Goal: Information Seeking & Learning: Learn about a topic

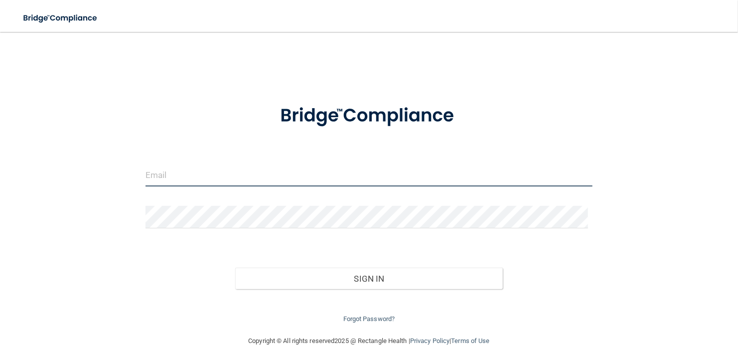
drag, startPoint x: 252, startPoint y: 173, endPoint x: 379, endPoint y: 187, distance: 127.9
click at [252, 173] on input "email" at bounding box center [369, 175] width 447 height 22
type input "lac4h@yahoo.com"
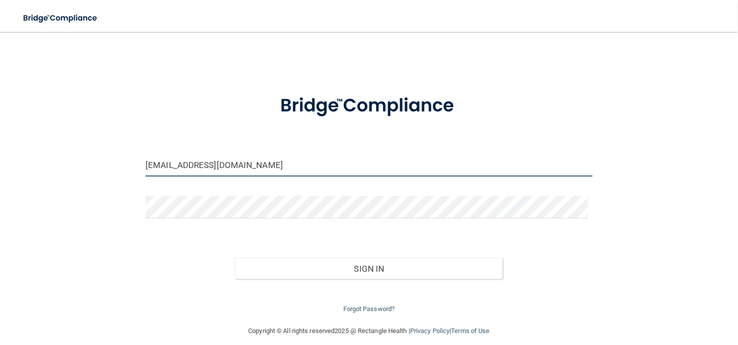
scroll to position [19, 0]
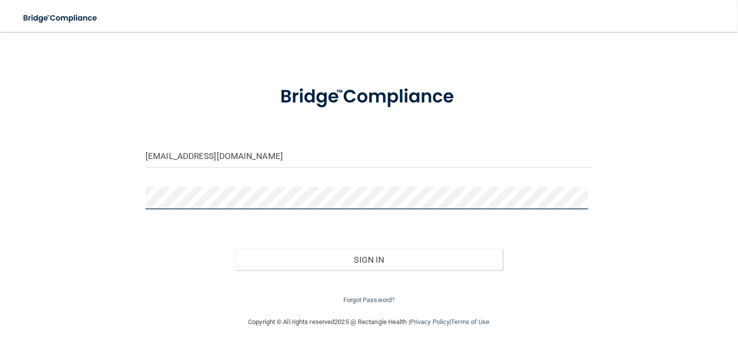
click at [235, 249] on button "Sign In" at bounding box center [369, 260] width 268 height 22
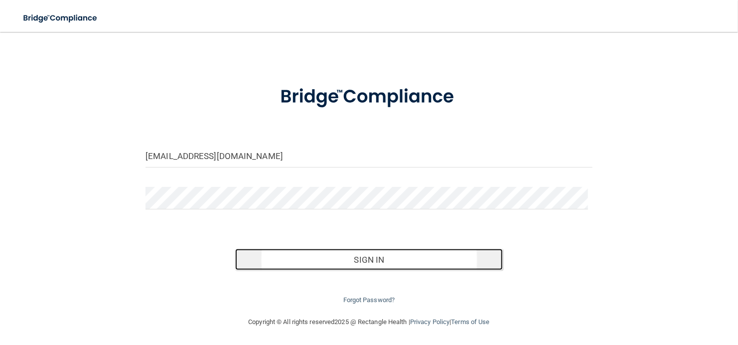
click at [372, 262] on button "Sign In" at bounding box center [369, 260] width 268 height 22
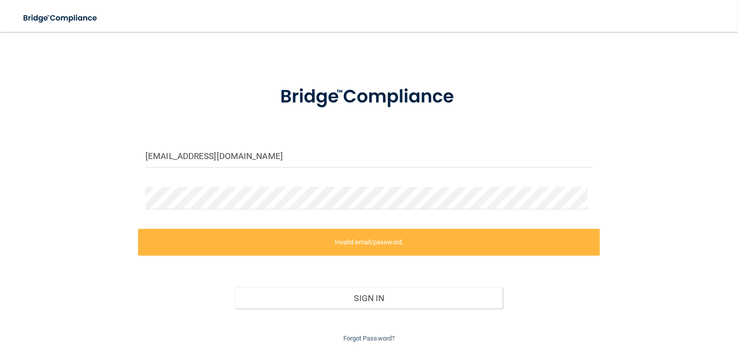
click at [200, 178] on form "lac4h@yahoo.com Invalid email/password. You don't have permission to access tha…" at bounding box center [369, 209] width 447 height 272
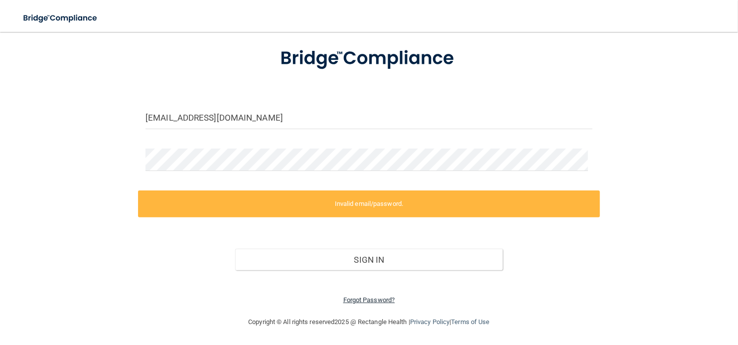
click at [371, 299] on link "Forgot Password?" at bounding box center [369, 299] width 52 height 7
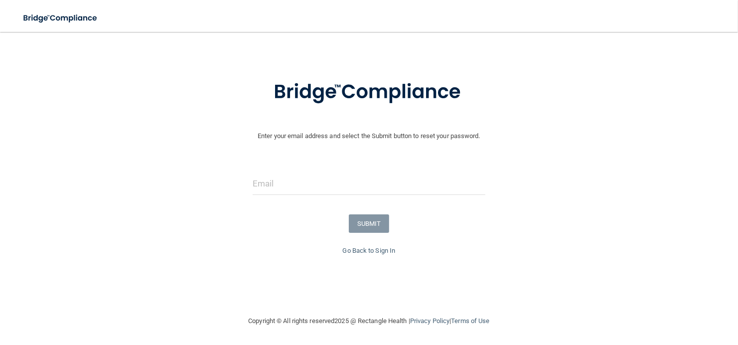
scroll to position [25, 0]
click at [309, 186] on input "email" at bounding box center [369, 184] width 233 height 22
type input "lac4h@yahoo.com"
click at [351, 218] on button "SUBMIT" at bounding box center [369, 224] width 40 height 18
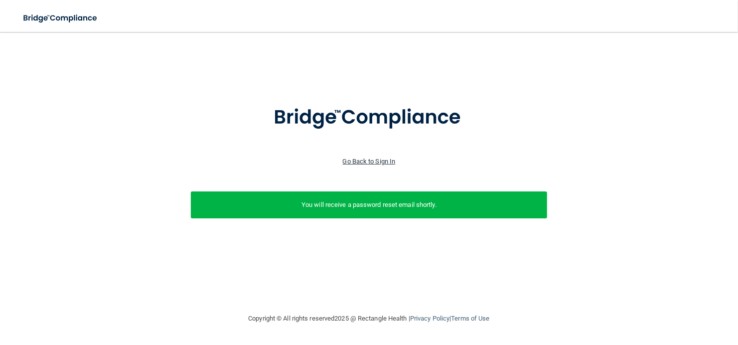
click at [367, 162] on link "Go Back to Sign In" at bounding box center [369, 161] width 53 height 7
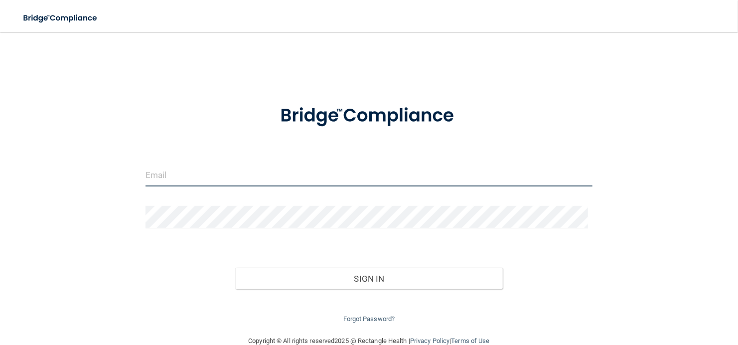
type input "lac4h@yahoo.com"
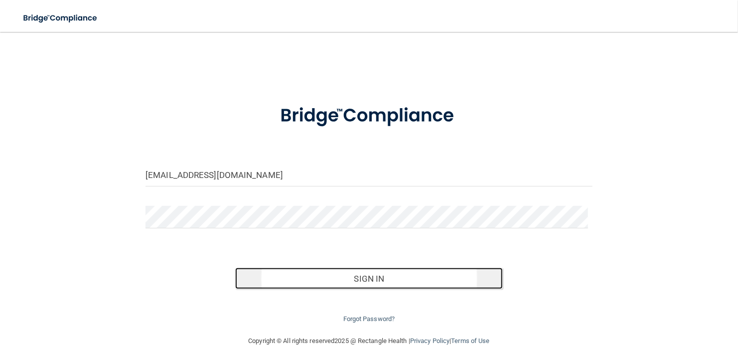
click at [359, 279] on button "Sign In" at bounding box center [369, 279] width 268 height 22
click at [488, 246] on form "lac4h@yahoo.com Invalid email/password. You don't have permission to access tha…" at bounding box center [369, 208] width 447 height 233
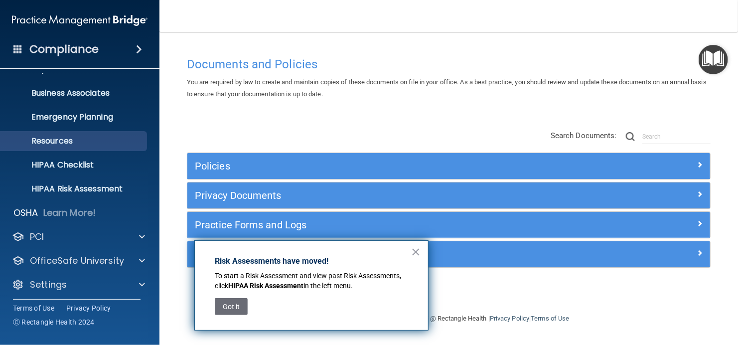
scroll to position [68, 0]
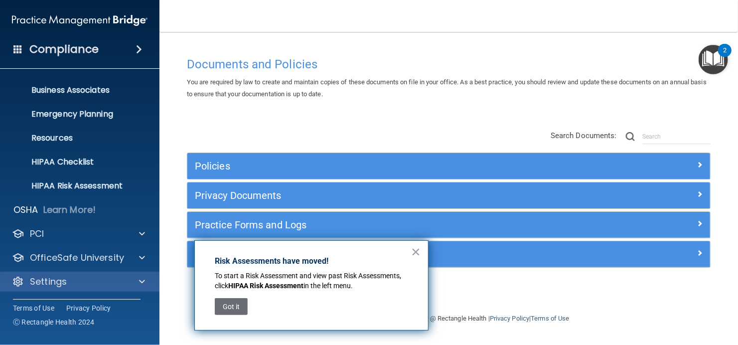
click at [59, 272] on div "Settings" at bounding box center [80, 282] width 160 height 20
click at [102, 278] on div "Settings" at bounding box center [66, 282] width 124 height 12
click at [418, 249] on button "×" at bounding box center [415, 252] width 9 height 16
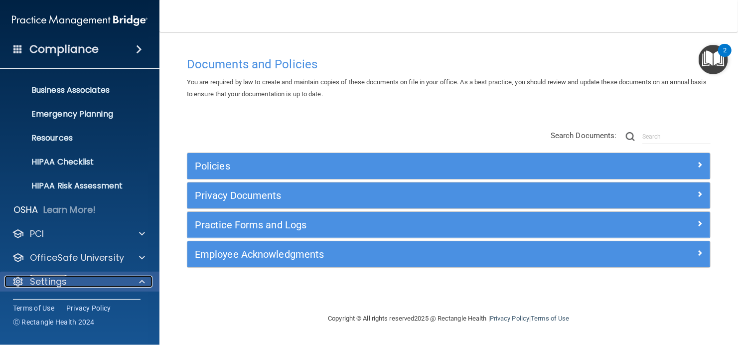
click at [108, 279] on div "Settings" at bounding box center [66, 282] width 124 height 12
click at [132, 294] on div "HIPAA Documents and Policies Report an Incident Business Associates Emergency P…" at bounding box center [80, 151] width 160 height 295
click at [124, 283] on div "Settings" at bounding box center [66, 282] width 124 height 12
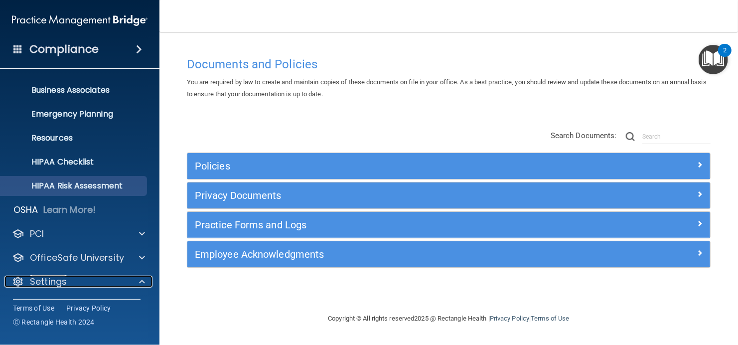
scroll to position [164, 0]
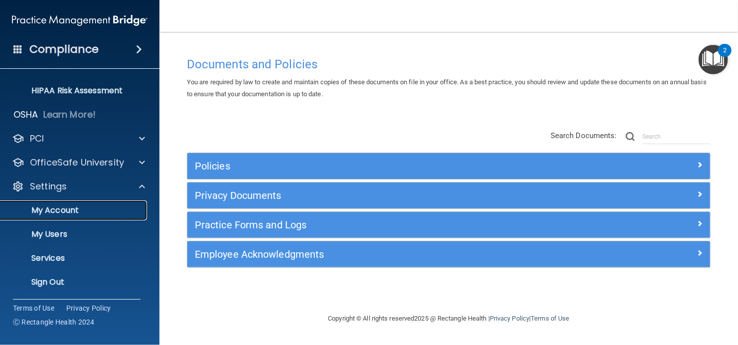
click at [94, 208] on p "My Account" at bounding box center [74, 210] width 136 height 10
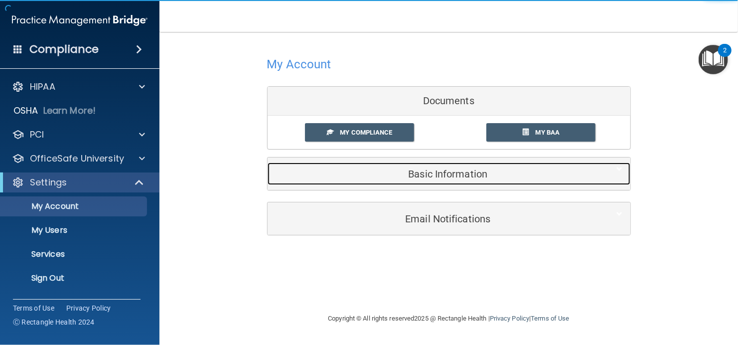
click at [437, 175] on h5 "Basic Information" at bounding box center [434, 173] width 318 height 11
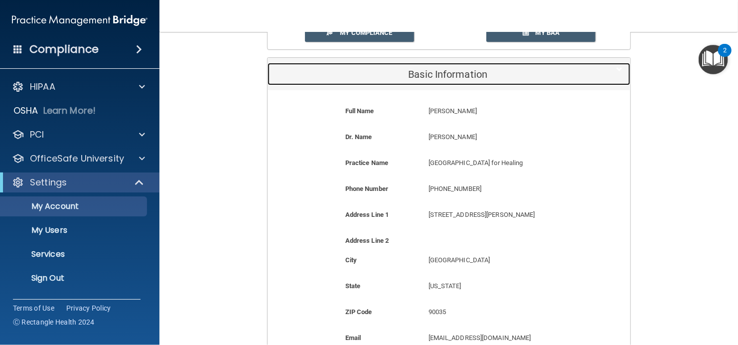
scroll to position [150, 0]
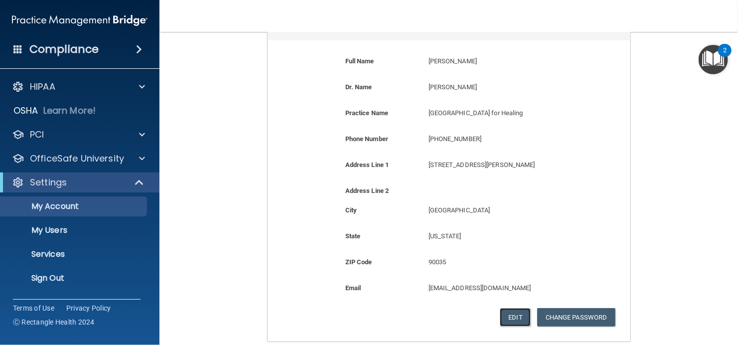
click at [510, 314] on button "Edit" at bounding box center [515, 317] width 30 height 18
select select "4"
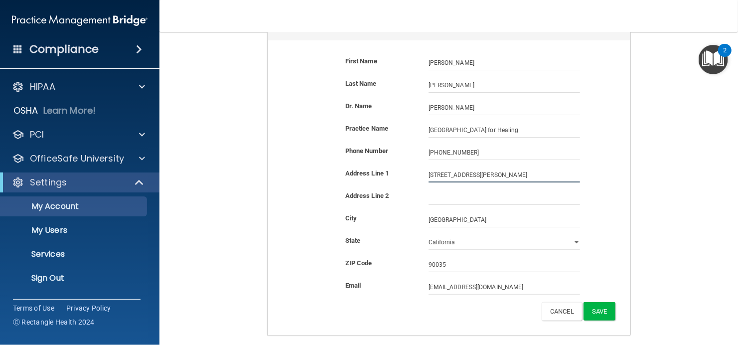
click at [519, 171] on input "1157 South Robertson Boulevard" at bounding box center [505, 174] width 152 height 15
type input "1"
type input "4221 Wilshire Blvd Ste 384"
click at [453, 264] on input "90035" at bounding box center [505, 264] width 152 height 15
type input "90010"
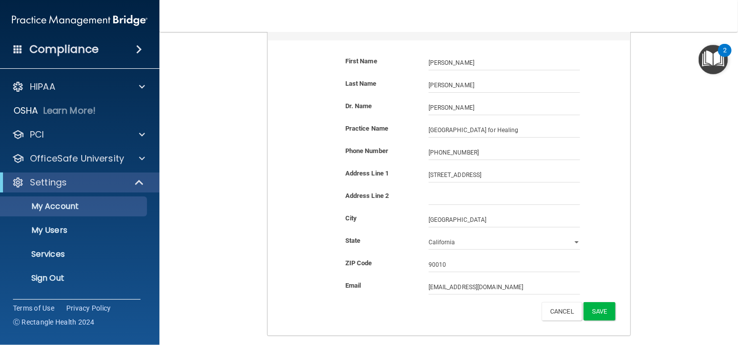
click at [593, 230] on div "City Los Angeles Los Angeles" at bounding box center [449, 223] width 348 height 22
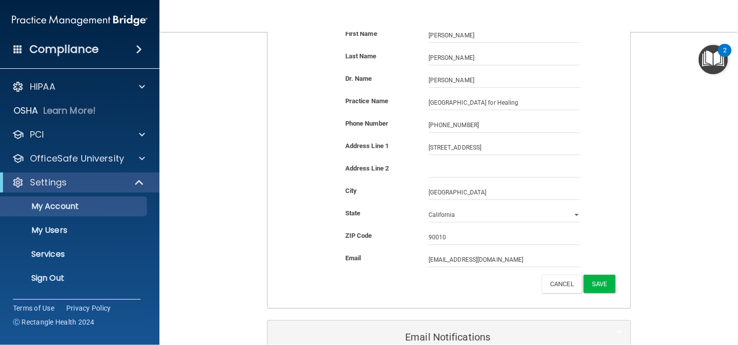
scroll to position [199, 0]
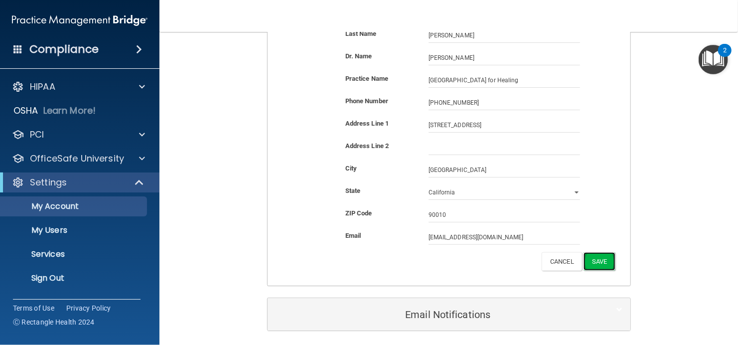
click at [594, 260] on button "Save" at bounding box center [599, 261] width 31 height 18
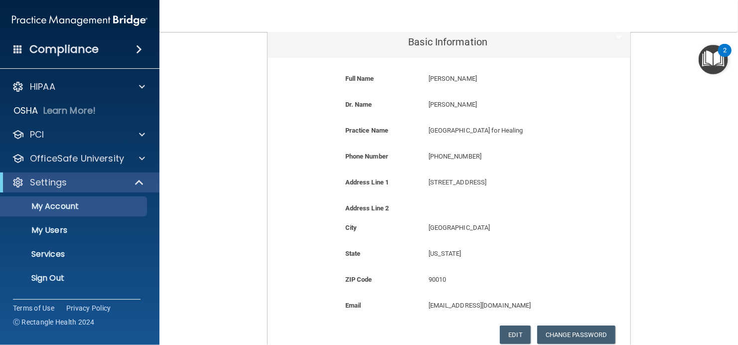
scroll to position [150, 0]
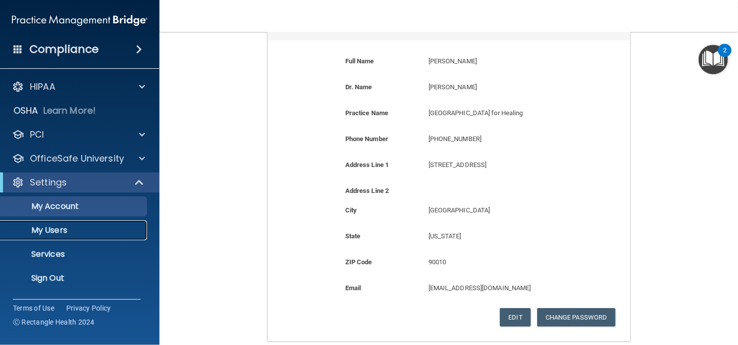
click at [83, 223] on link "My Users" at bounding box center [68, 230] width 157 height 20
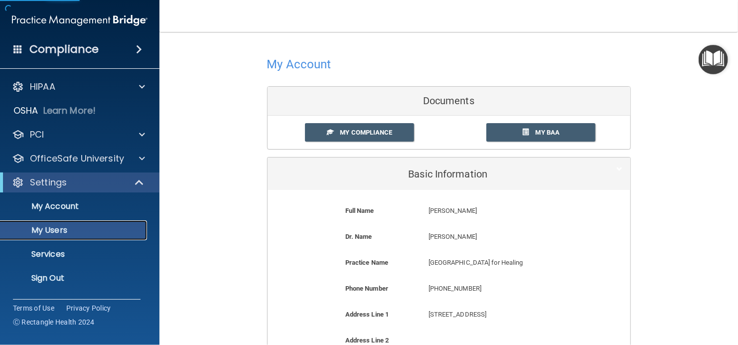
select select "20"
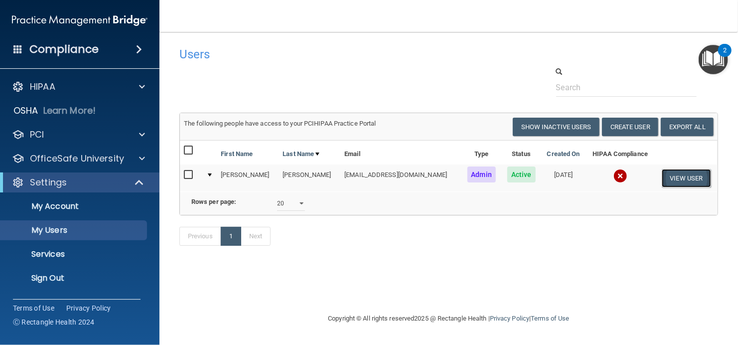
click at [683, 176] on button "View User" at bounding box center [686, 178] width 49 height 18
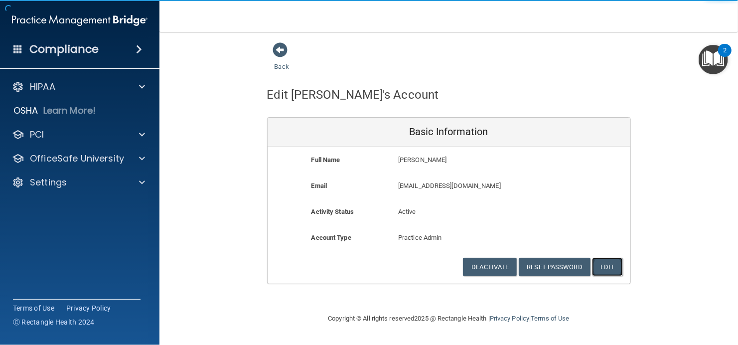
click at [607, 263] on button "Edit" at bounding box center [607, 267] width 30 height 18
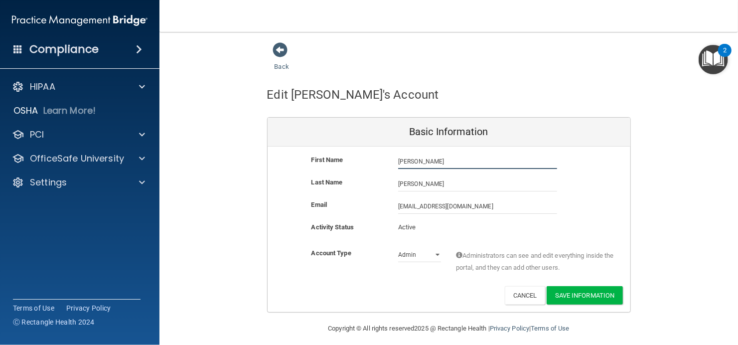
click at [431, 161] on input "Theresa" at bounding box center [477, 161] width 159 height 15
type input "T"
type input "Vanessa"
click at [587, 165] on div "First Name Vanessa Gormly Vanessa" at bounding box center [449, 161] width 363 height 15
click at [447, 181] on input "Gormly" at bounding box center [477, 183] width 159 height 15
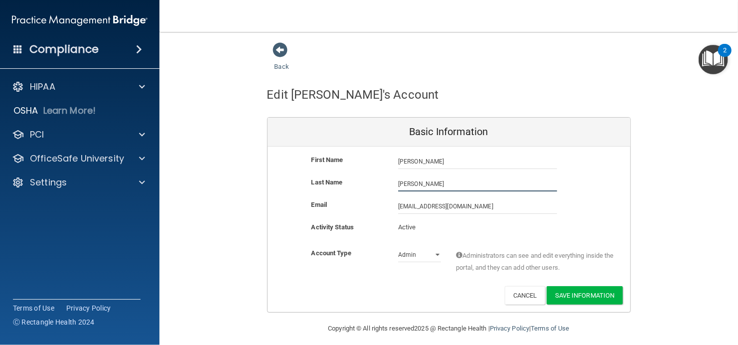
click at [439, 182] on input "Gormly" at bounding box center [477, 183] width 159 height 15
click at [438, 182] on input "Gormly" at bounding box center [477, 183] width 159 height 15
type input "Lemus"
click at [588, 186] on div "Last Name Lemus" at bounding box center [449, 183] width 363 height 15
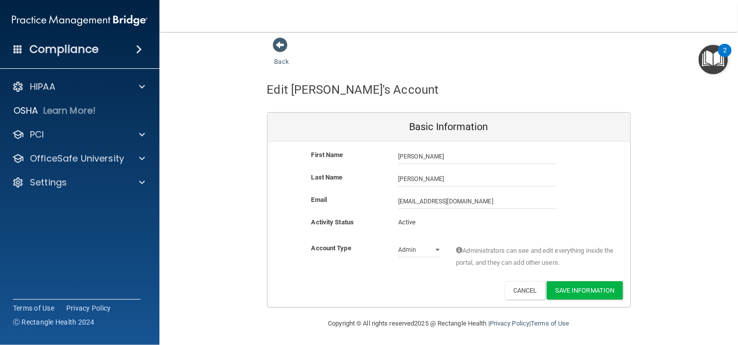
scroll to position [6, 0]
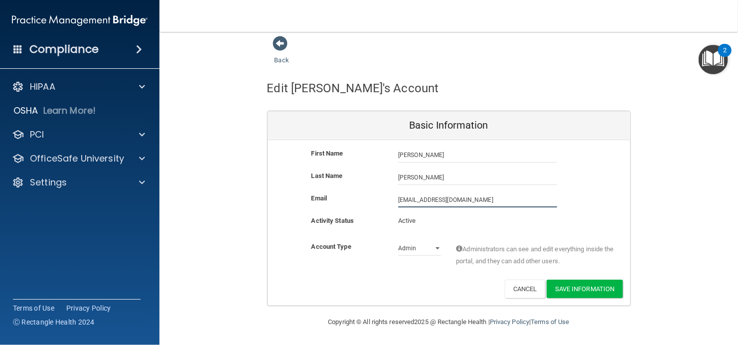
click at [450, 199] on input "lac4h@yahoo.com" at bounding box center [477, 199] width 159 height 15
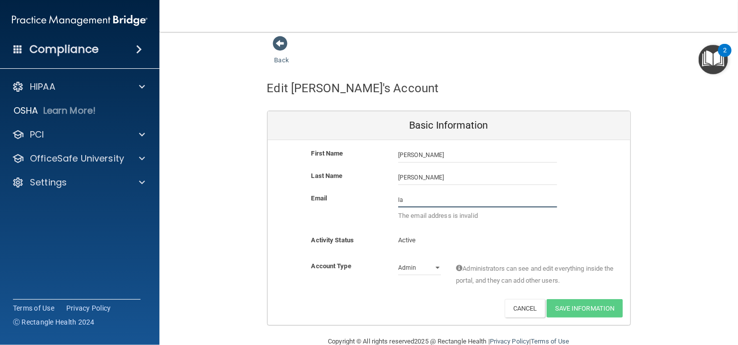
type input "l"
type input "[EMAIL_ADDRESS][DOMAIN_NAME]"
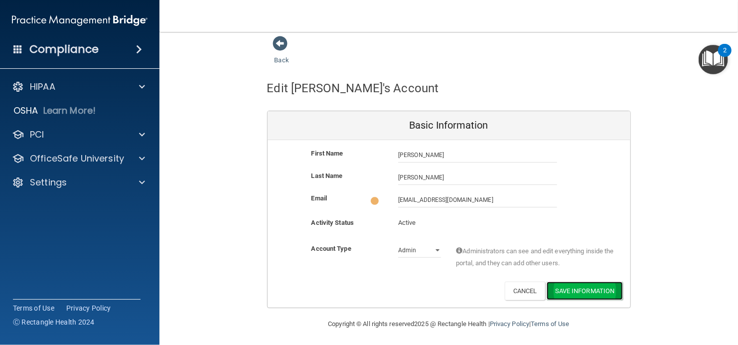
click at [610, 286] on button "Save Information" at bounding box center [585, 291] width 76 height 18
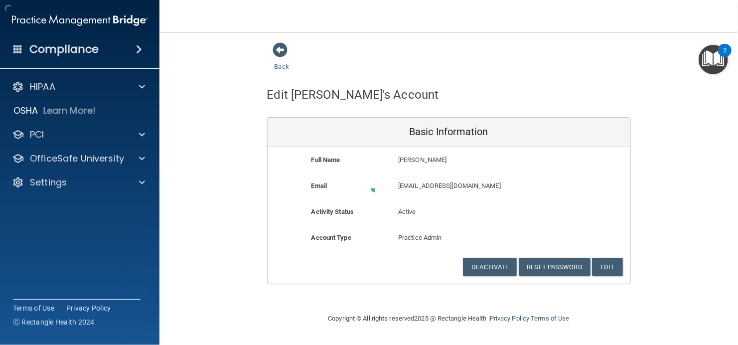
scroll to position [0, 0]
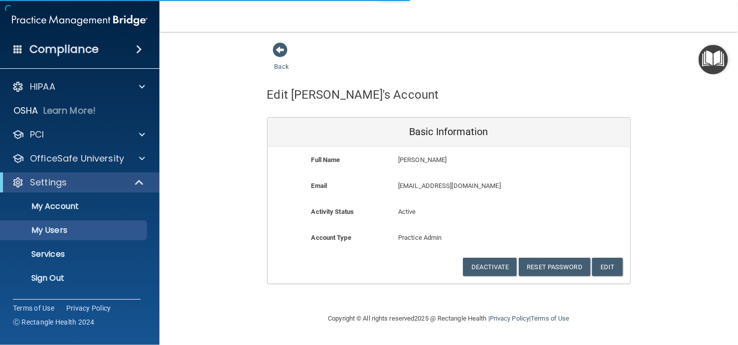
select select "20"
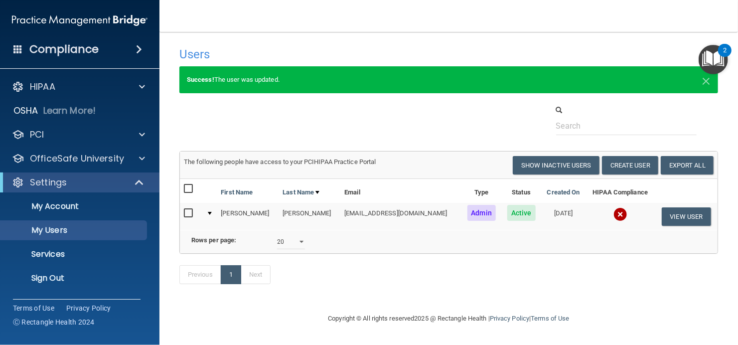
click at [372, 111] on div at bounding box center [449, 120] width 554 height 30
drag, startPoint x: 632, startPoint y: 167, endPoint x: 634, endPoint y: 185, distance: 18.1
click at [634, 185] on div "The following people have access to your PCIHIPAA Practice Portal Resend Invite…" at bounding box center [449, 191] width 538 height 78
click at [619, 167] on button "Create User" at bounding box center [630, 165] width 56 height 18
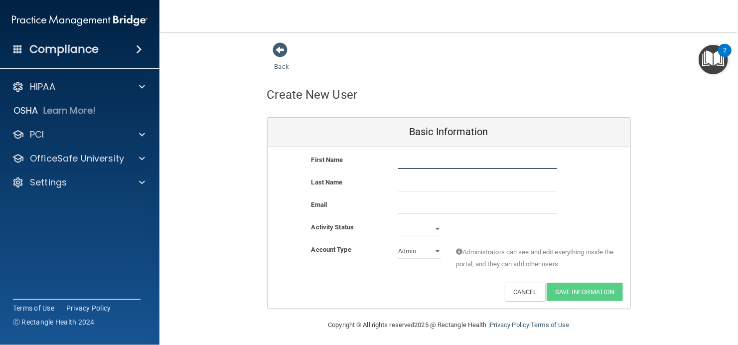
click at [410, 165] on input "text" at bounding box center [477, 161] width 159 height 15
type input "Theresa"
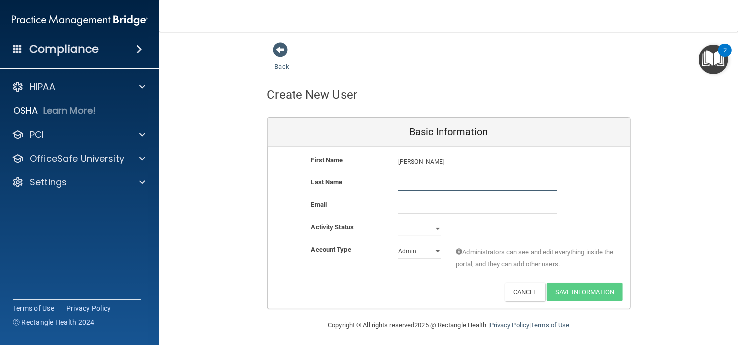
type input "Gormly DC"
type input "lac4h@yahoo.com"
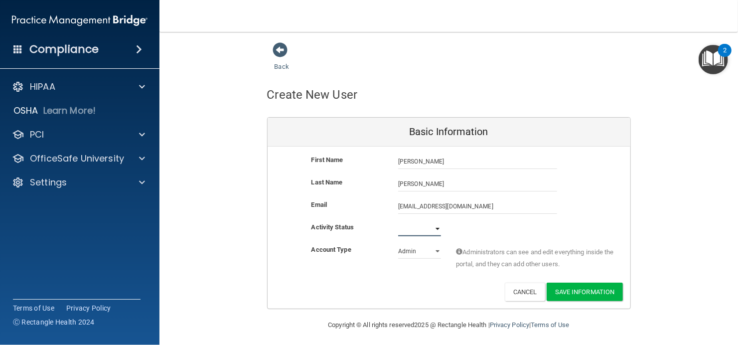
click at [422, 223] on select "Active Inactive" at bounding box center [419, 228] width 43 height 15
select select "active"
click at [398, 221] on select "Active Inactive" at bounding box center [419, 228] width 43 height 15
click at [598, 293] on button "Save Information" at bounding box center [585, 292] width 76 height 18
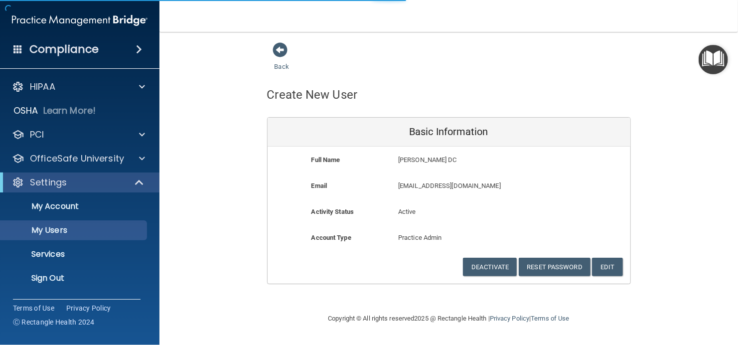
select select "20"
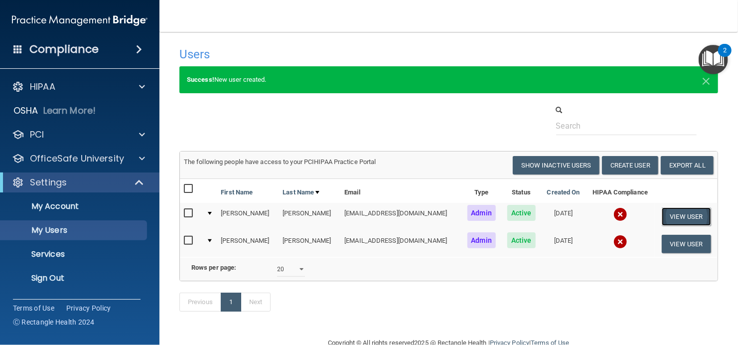
click at [663, 212] on button "View User" at bounding box center [686, 216] width 49 height 18
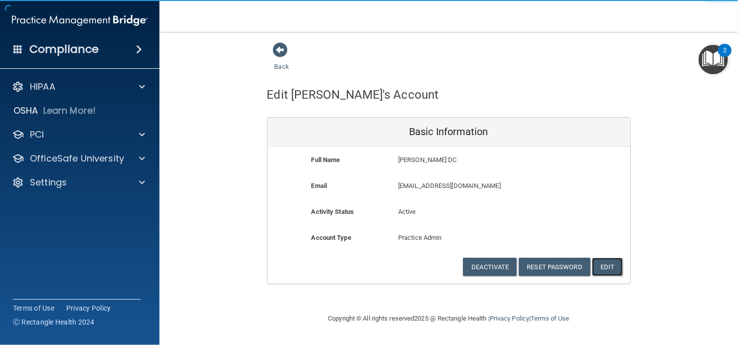
click at [612, 261] on button "Edit" at bounding box center [607, 267] width 30 height 18
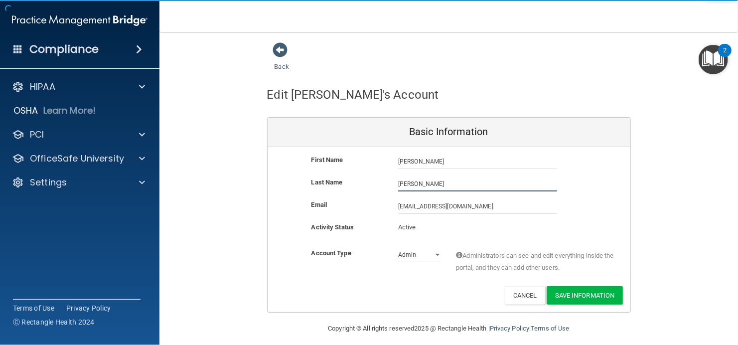
drag, startPoint x: 437, startPoint y: 182, endPoint x: 452, endPoint y: 185, distance: 14.7
click at [437, 182] on input "Gormly DC" at bounding box center [477, 183] width 159 height 15
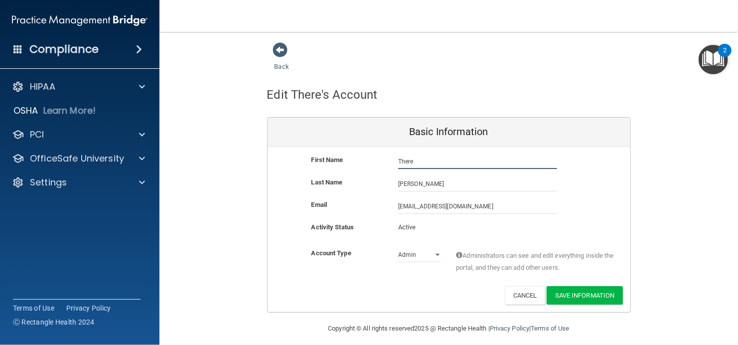
drag, startPoint x: 422, startPoint y: 156, endPoint x: 393, endPoint y: 155, distance: 28.4
click at [393, 155] on div "There Gormly DC There" at bounding box center [478, 161] width 174 height 15
click at [516, 294] on button "Cancel" at bounding box center [525, 295] width 40 height 18
type input "Theresa"
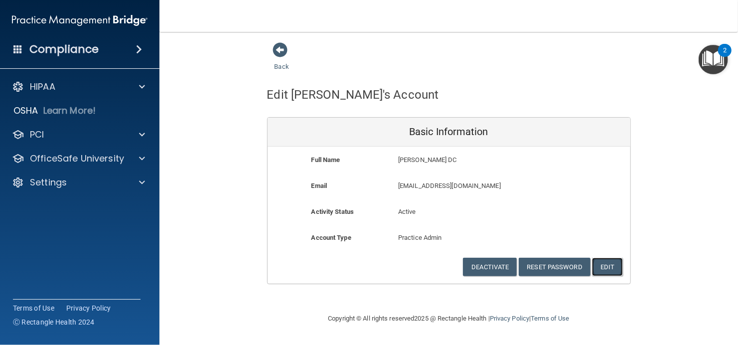
click at [606, 268] on button "Edit" at bounding box center [607, 267] width 30 height 18
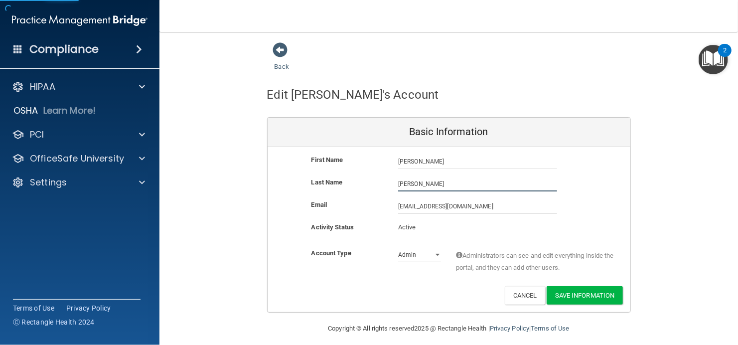
click at [433, 183] on input "Gormly DC" at bounding box center [477, 183] width 159 height 15
type input "Gormly"
click at [607, 177] on div "Last Name Gormly" at bounding box center [449, 183] width 363 height 15
click at [587, 293] on button "Save Information" at bounding box center [585, 295] width 76 height 18
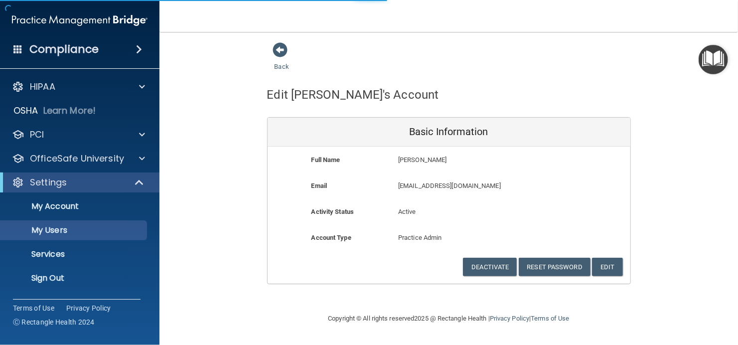
select select "20"
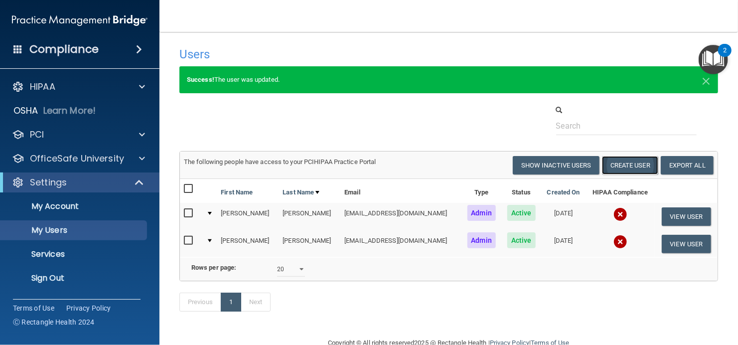
click at [623, 165] on button "Create User" at bounding box center [630, 165] width 56 height 18
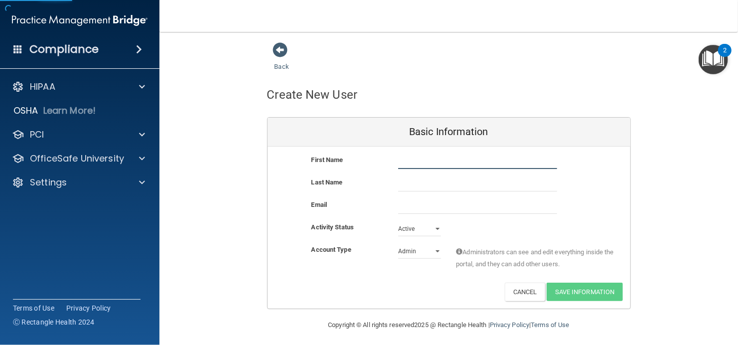
click at [445, 163] on input "text" at bounding box center [477, 161] width 159 height 15
type input "Andrea"
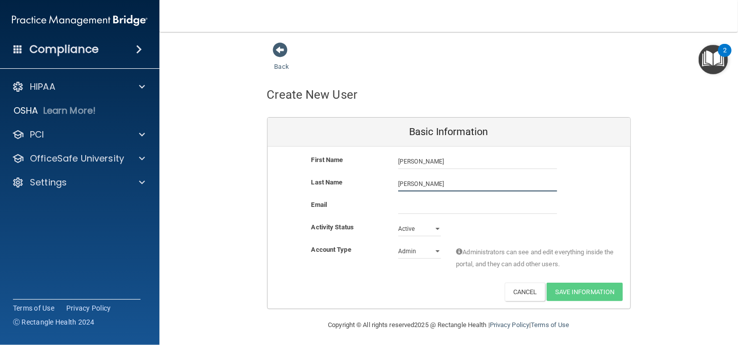
type input "Alvarado"
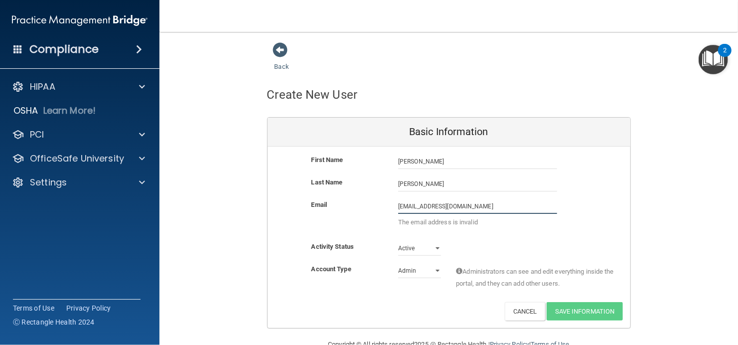
type input "[EMAIL_ADDRESS][DOMAIN_NAME]"
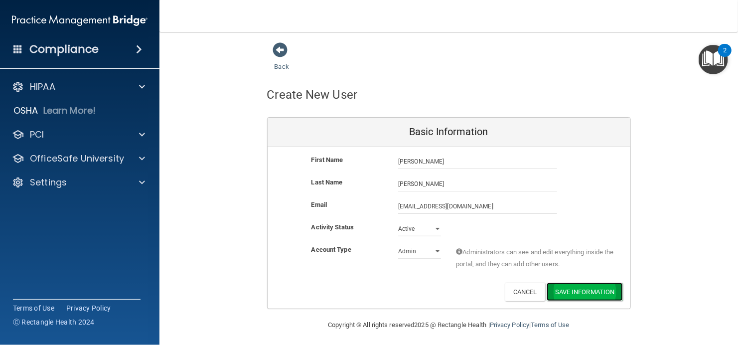
click at [602, 290] on button "Save Information" at bounding box center [585, 292] width 76 height 18
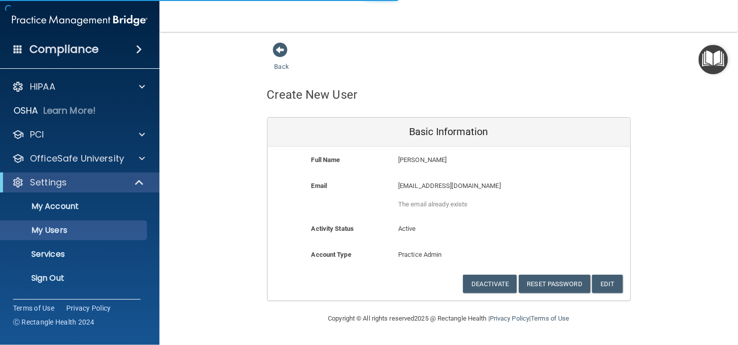
select select "20"
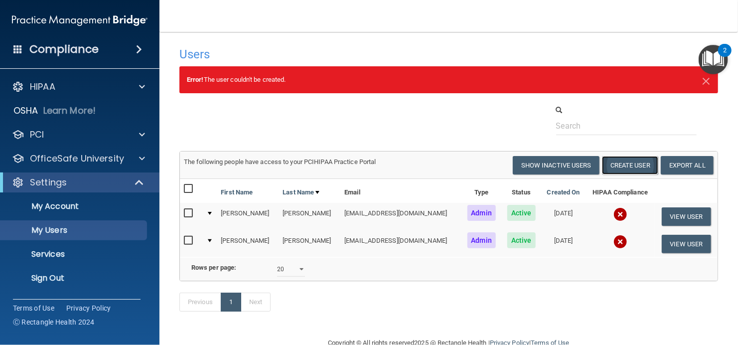
click at [617, 165] on button "Create User" at bounding box center [630, 165] width 56 height 18
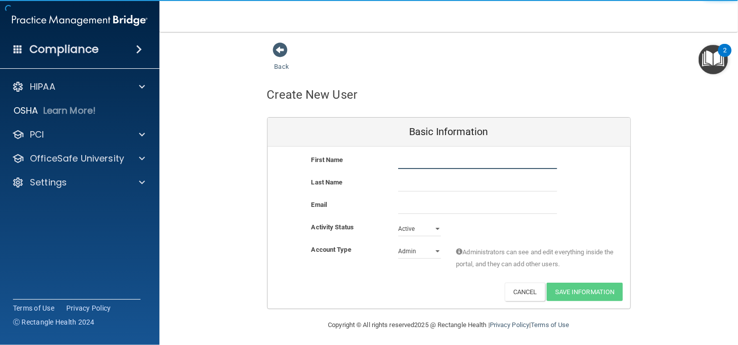
click at [409, 160] on input "text" at bounding box center [477, 161] width 159 height 15
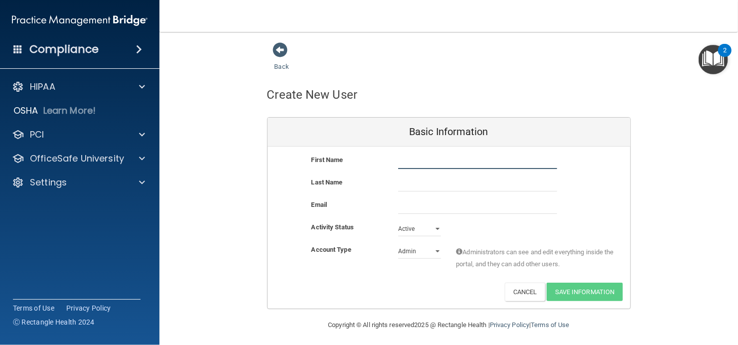
type input "a"
type input "Andrea"
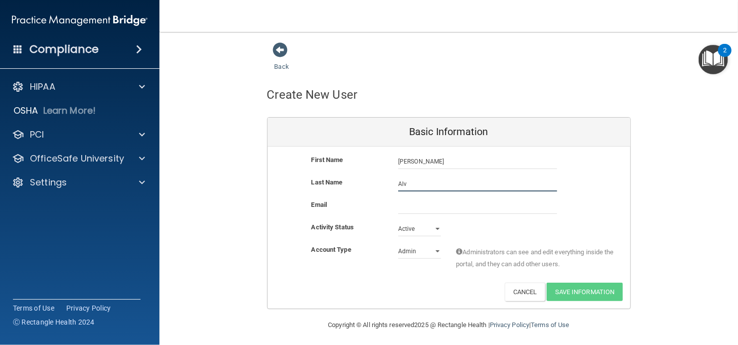
type input "Alvarado"
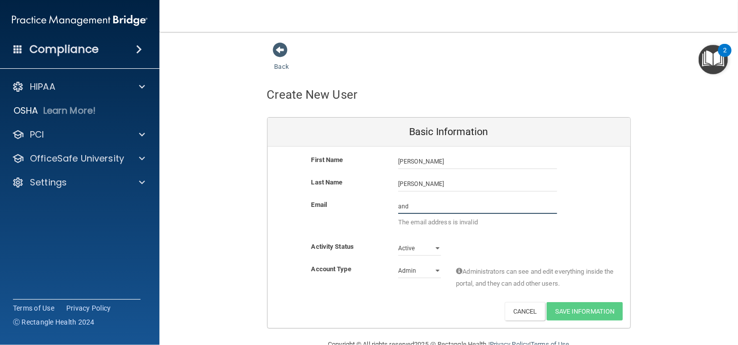
type input "andreaalvarado63@gmail.com"
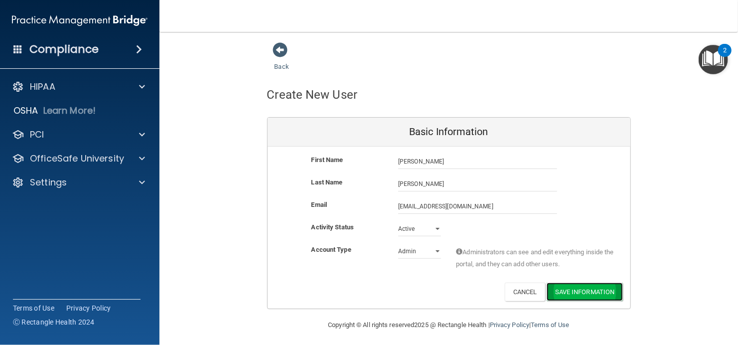
click at [561, 294] on button "Save Information" at bounding box center [585, 292] width 76 height 18
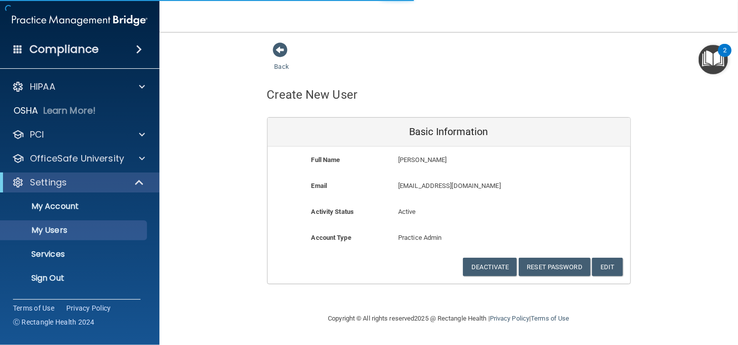
select select "20"
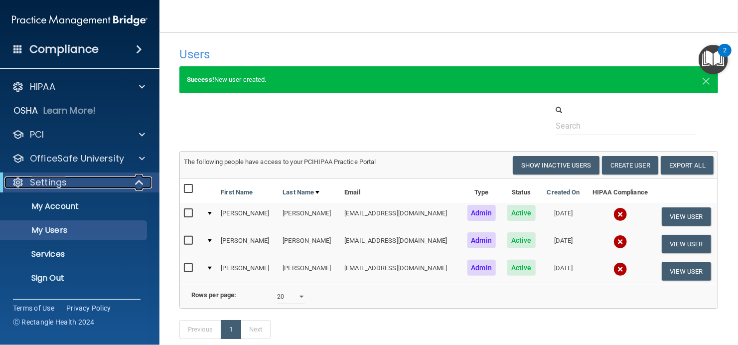
click at [104, 184] on div "Settings" at bounding box center [65, 182] width 123 height 12
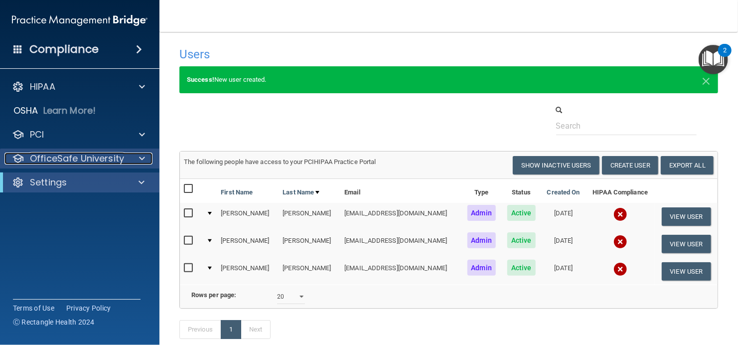
click at [100, 156] on p "OfficeSafe University" at bounding box center [77, 159] width 94 height 12
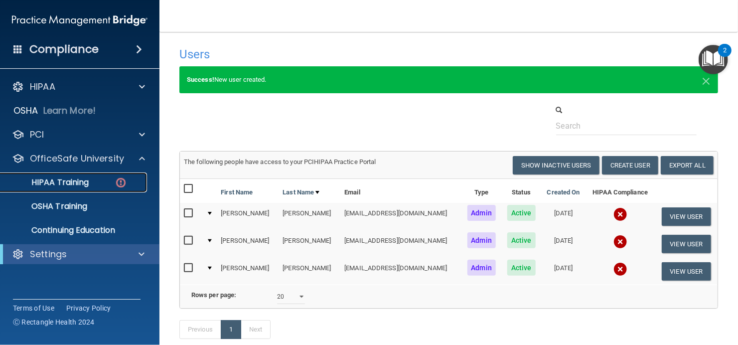
click at [92, 179] on div "HIPAA Training" at bounding box center [74, 182] width 136 height 10
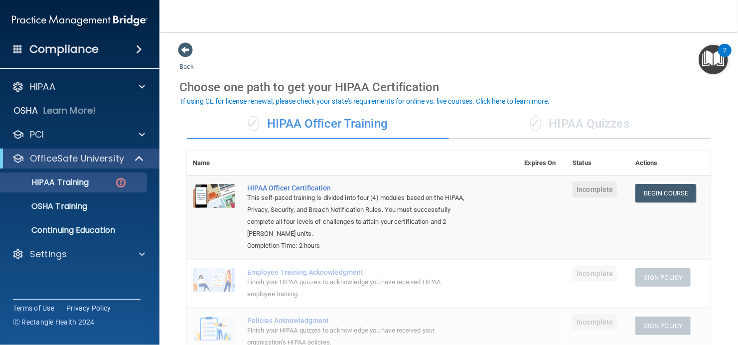
click at [562, 125] on div "✓ HIPAA Quizzes" at bounding box center [580, 124] width 262 height 30
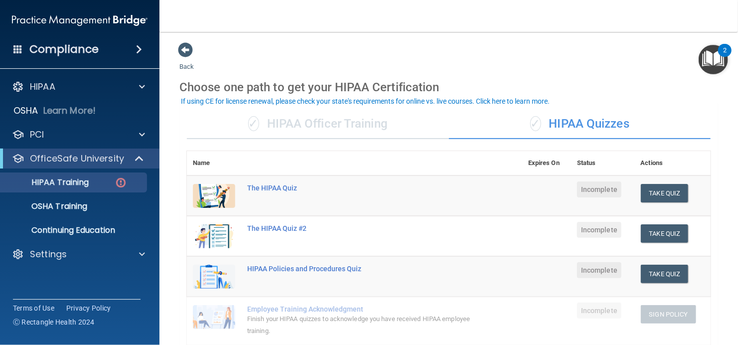
drag, startPoint x: 562, startPoint y: 125, endPoint x: 544, endPoint y: 123, distance: 18.1
click at [544, 123] on div "✓ HIPAA Quizzes" at bounding box center [580, 124] width 262 height 30
click at [314, 117] on div "✓ HIPAA Officer Training" at bounding box center [318, 124] width 262 height 30
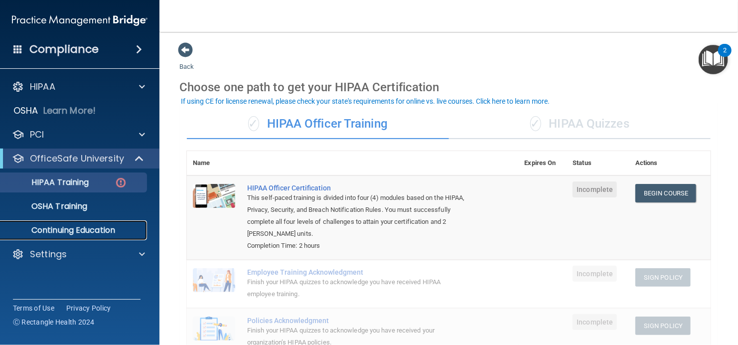
click at [127, 230] on p "Continuing Education" at bounding box center [74, 230] width 136 height 10
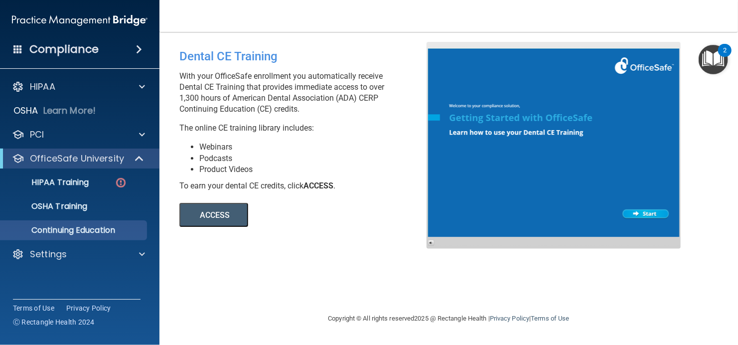
click at [219, 220] on button "ACCESS" at bounding box center [213, 215] width 69 height 24
click at [77, 160] on p "OfficeSafe University" at bounding box center [77, 159] width 94 height 12
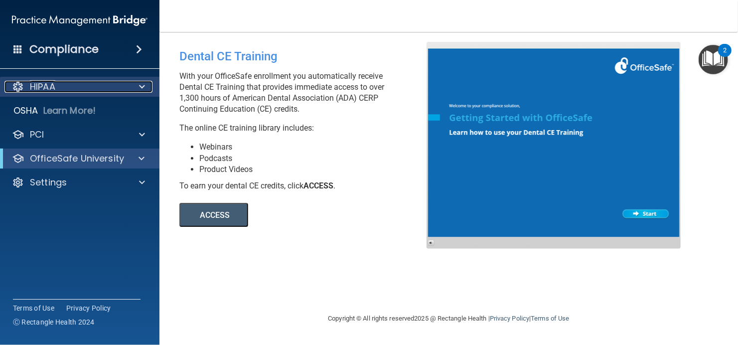
click at [90, 83] on div "HIPAA" at bounding box center [66, 87] width 124 height 12
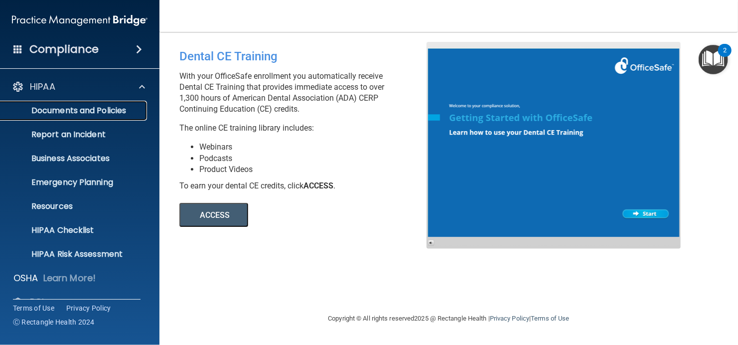
click at [137, 108] on p "Documents and Policies" at bounding box center [74, 111] width 136 height 10
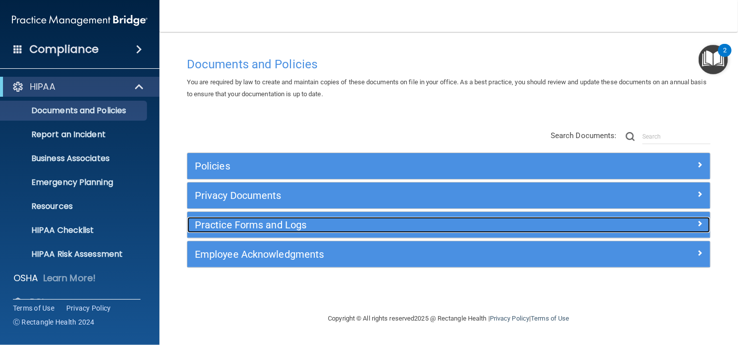
click at [339, 221] on h5 "Practice Forms and Logs" at bounding box center [383, 224] width 377 height 11
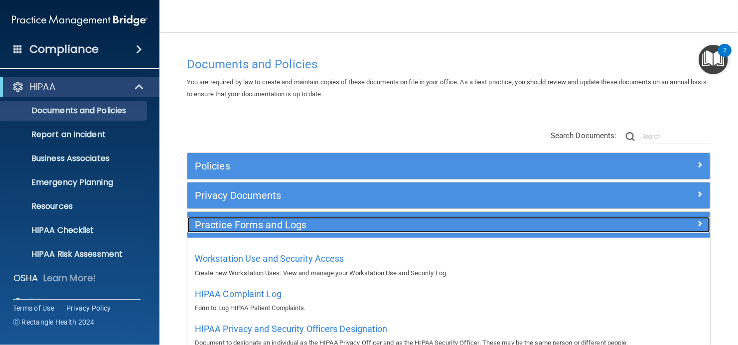
scroll to position [50, 0]
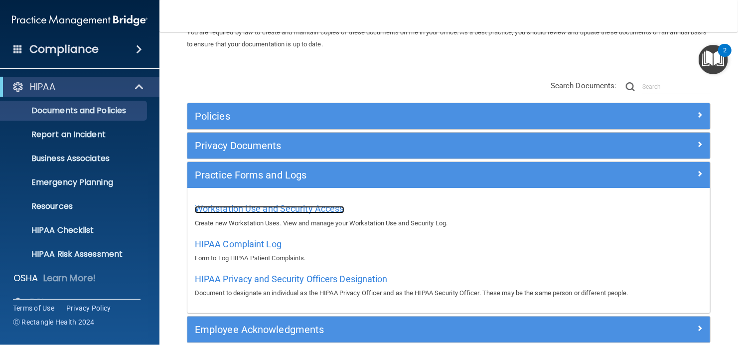
click at [314, 211] on span "Workstation Use and Security Access" at bounding box center [270, 208] width 150 height 10
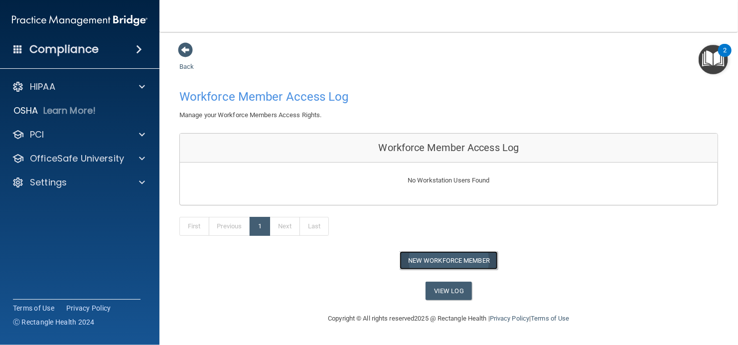
click at [414, 260] on button "New Workforce Member" at bounding box center [449, 260] width 98 height 18
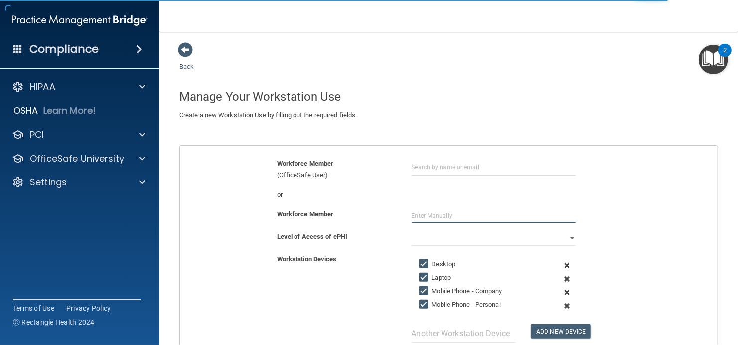
click at [451, 219] on input "text" at bounding box center [494, 215] width 165 height 15
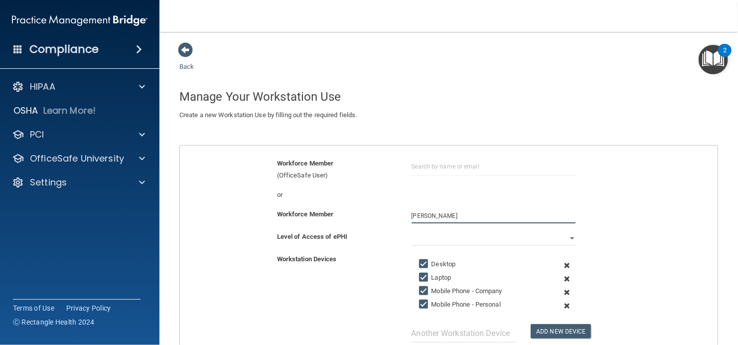
type input "[PERSON_NAME]"
click at [383, 236] on div "Level of Access of ePHI" at bounding box center [337, 237] width 135 height 12
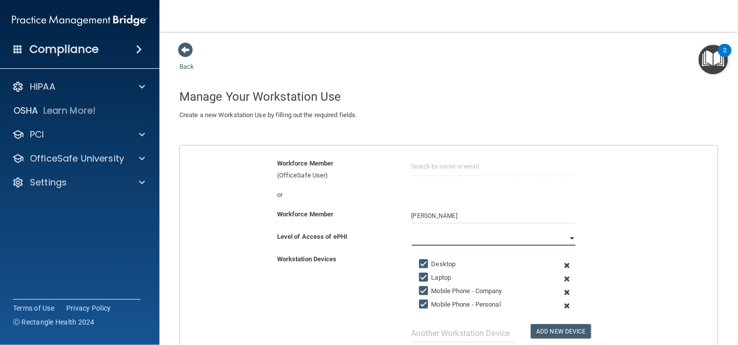
click at [412, 236] on select "Full Limited None" at bounding box center [494, 238] width 165 height 15
select select "0"
click at [412, 231] on select "Full Limited None" at bounding box center [494, 238] width 165 height 15
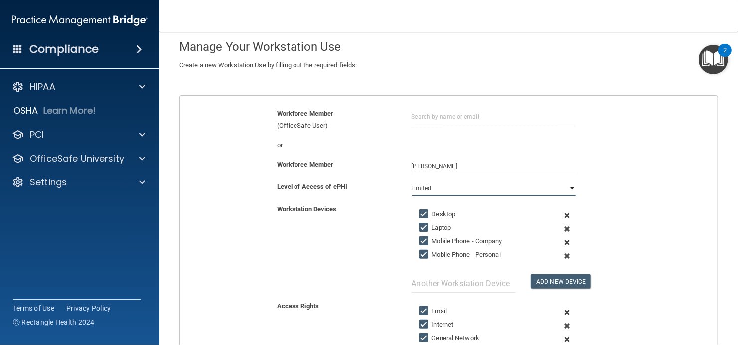
scroll to position [100, 0]
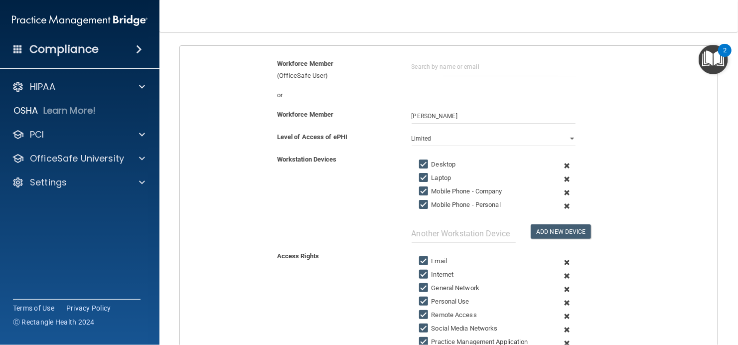
click at [561, 189] on span at bounding box center [567, 192] width 22 height 13
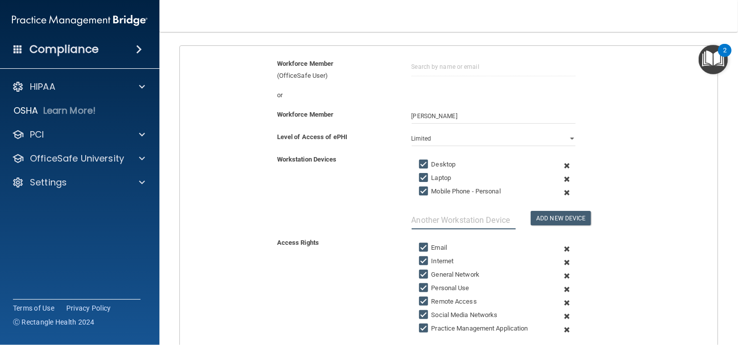
click at [462, 213] on input "text" at bounding box center [464, 220] width 105 height 18
type input "Landline"
click at [585, 218] on button "Add New Device" at bounding box center [561, 218] width 60 height 14
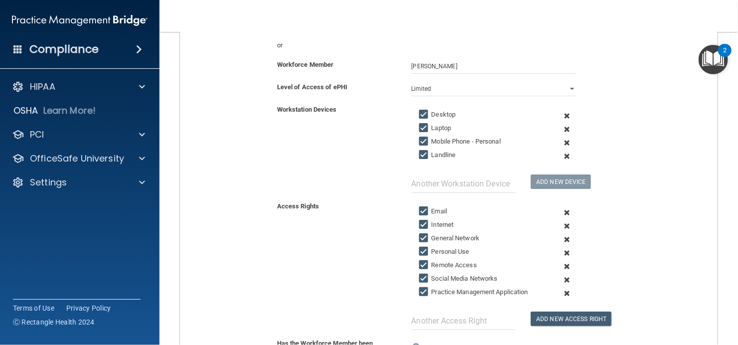
scroll to position [199, 0]
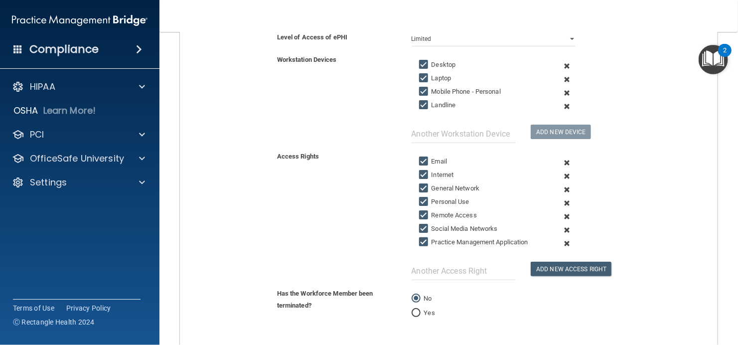
click at [422, 216] on input "Remote Access" at bounding box center [424, 215] width 11 height 8
checkbox input "false"
click at [561, 213] on span at bounding box center [567, 216] width 22 height 13
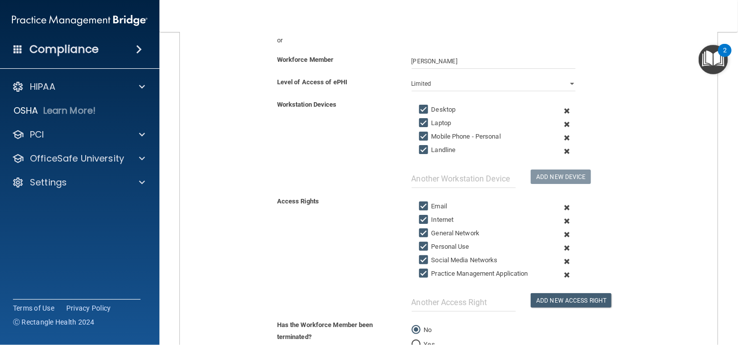
scroll to position [150, 0]
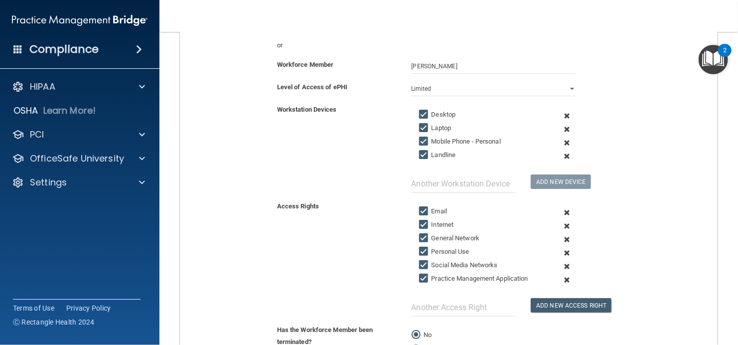
click at [421, 227] on input "Internet" at bounding box center [424, 225] width 11 height 8
click at [425, 225] on input "Internet" at bounding box center [424, 225] width 11 height 8
checkbox input "true"
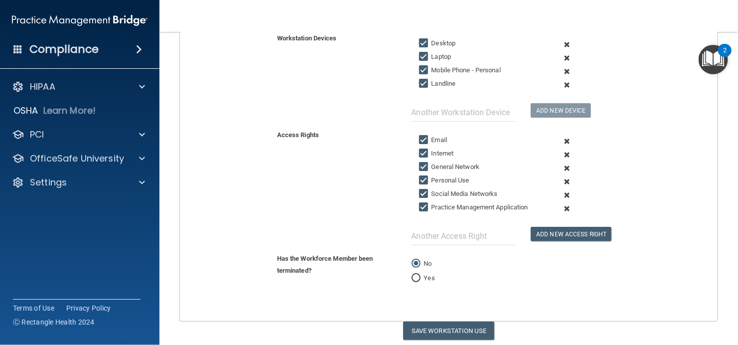
scroll to position [252, 0]
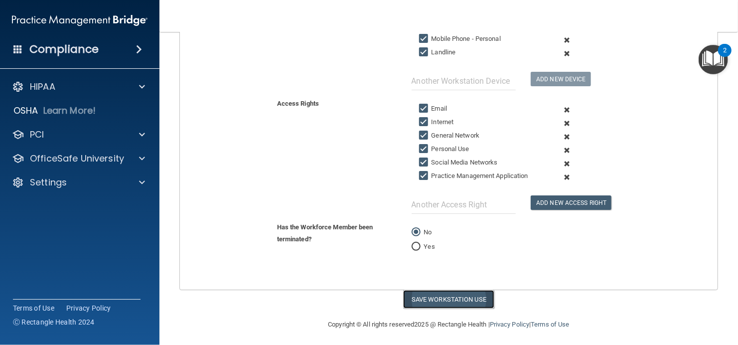
click at [448, 297] on button "Save Workstation Use" at bounding box center [448, 299] width 91 height 18
select select "? string:Full ?"
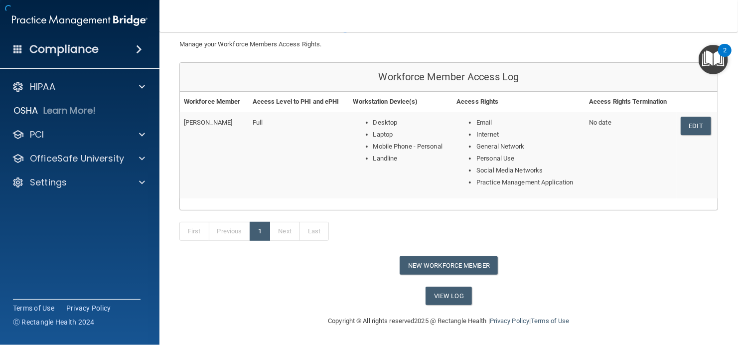
scroll to position [49, 0]
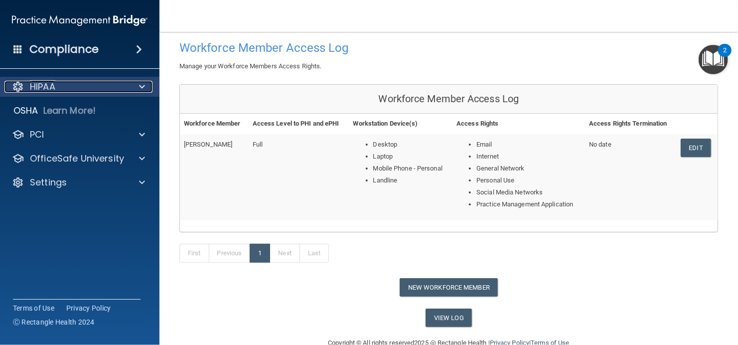
click at [74, 84] on div "HIPAA" at bounding box center [66, 87] width 124 height 12
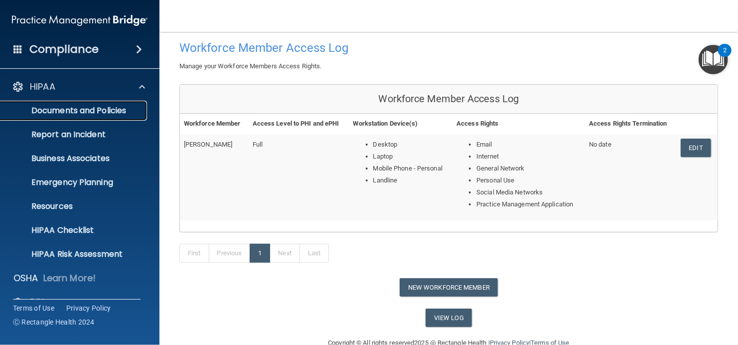
click at [121, 109] on p "Documents and Policies" at bounding box center [74, 111] width 136 height 10
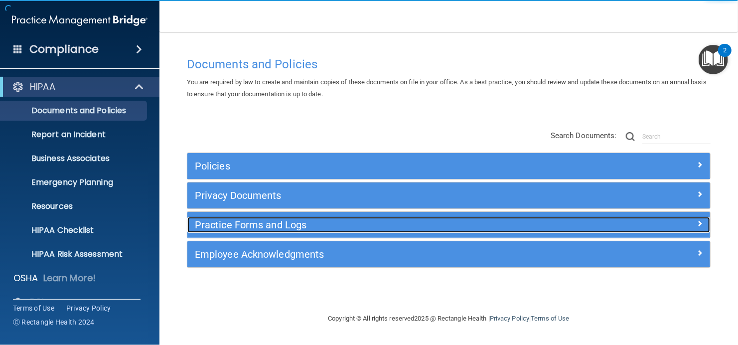
click at [307, 221] on h5 "Practice Forms and Logs" at bounding box center [383, 224] width 377 height 11
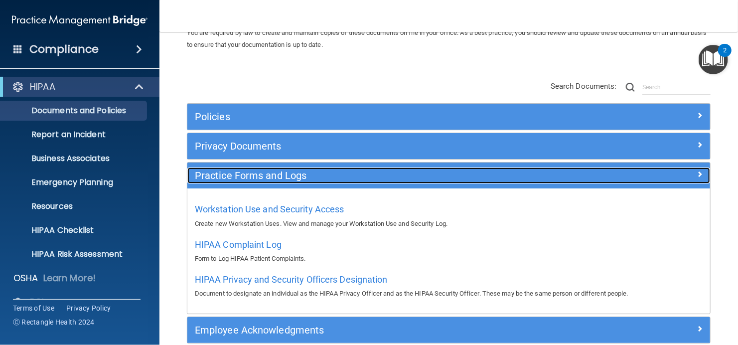
scroll to position [50, 0]
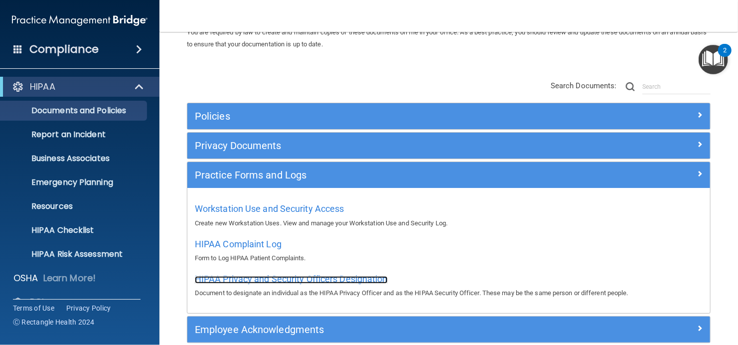
click at [326, 277] on span "HIPAA Privacy and Security Officers Designation" at bounding box center [291, 279] width 193 height 10
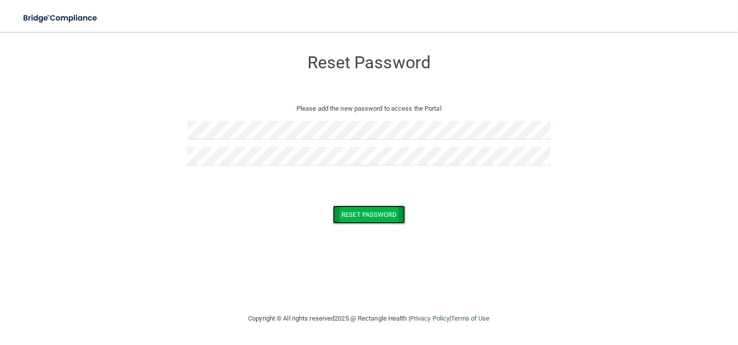
click at [384, 218] on button "Reset Password" at bounding box center [369, 214] width 72 height 18
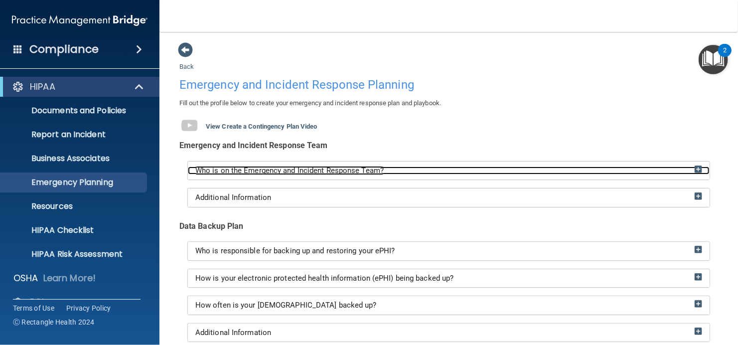
click at [695, 168] on img at bounding box center [698, 169] width 7 height 7
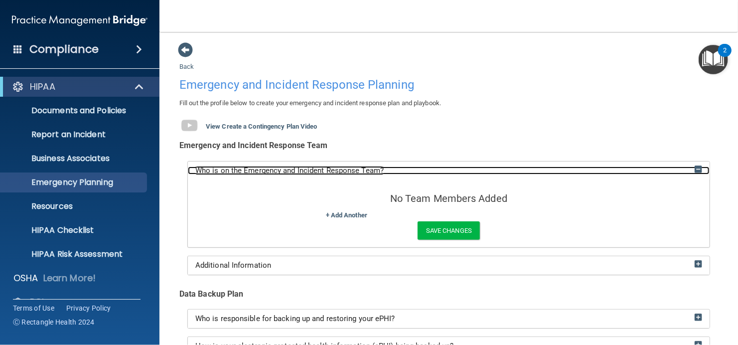
click at [695, 169] on img at bounding box center [698, 169] width 7 height 7
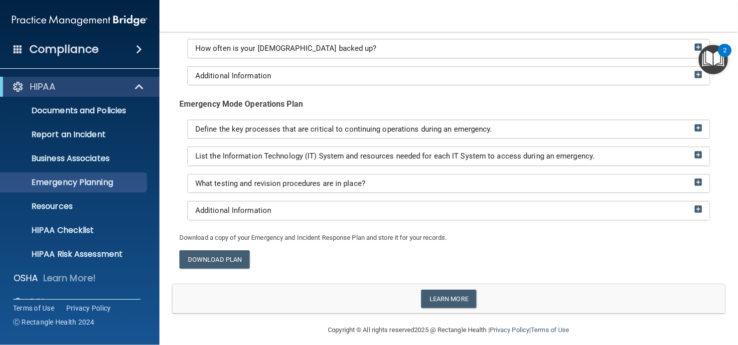
scroll to position [262, 0]
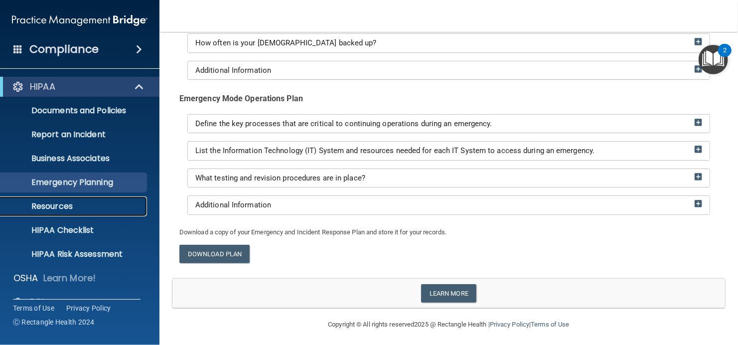
click at [103, 207] on p "Resources" at bounding box center [74, 206] width 136 height 10
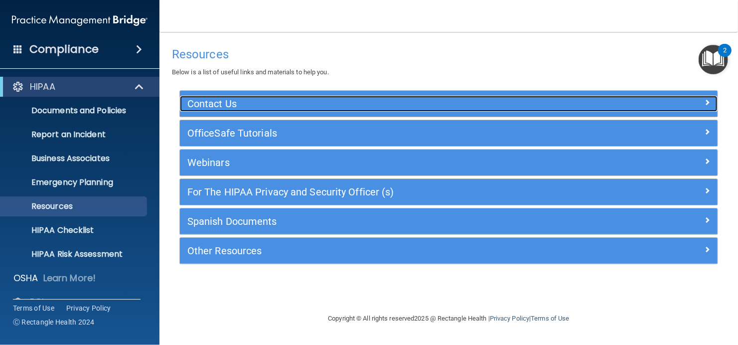
click at [287, 111] on div "Contact Us" at bounding box center [381, 104] width 403 height 16
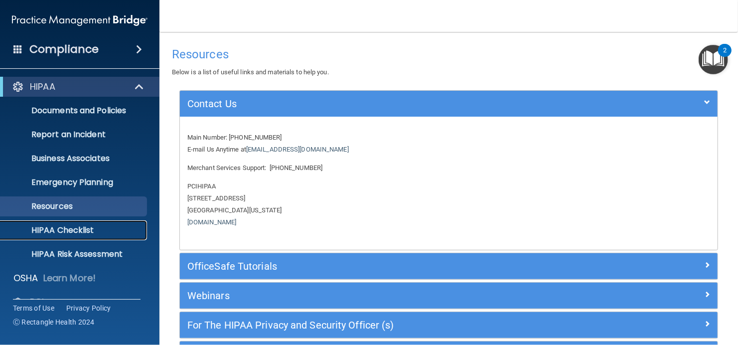
click at [104, 227] on p "HIPAA Checklist" at bounding box center [74, 230] width 136 height 10
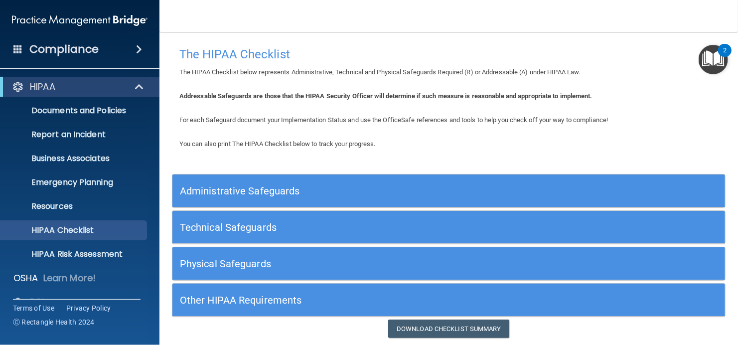
click at [454, 183] on div "Administrative Safeguards" at bounding box center [379, 190] width 415 height 22
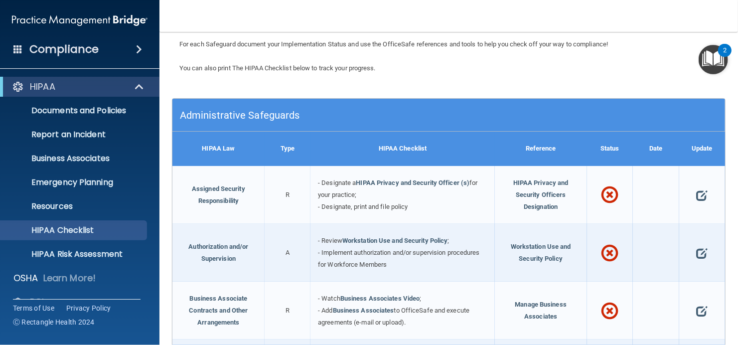
scroll to position [100, 0]
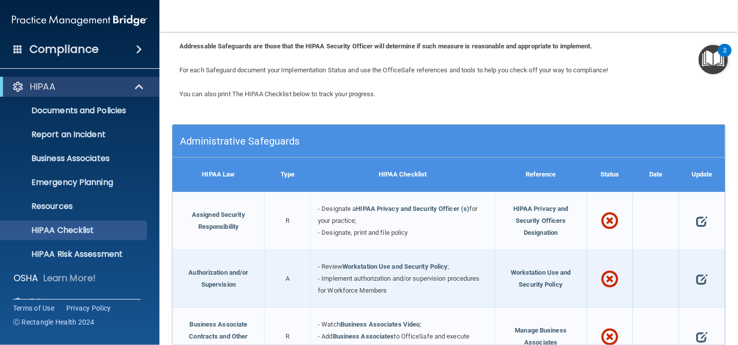
click at [451, 144] on h5 "Administrative Safeguards" at bounding box center [380, 141] width 400 height 11
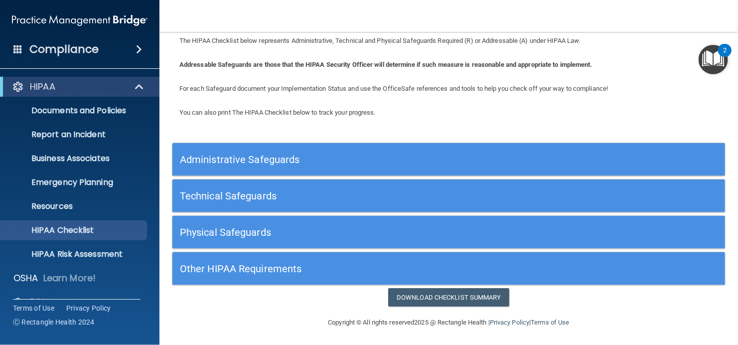
click at [452, 197] on h5 "Technical Safeguards" at bounding box center [380, 195] width 400 height 11
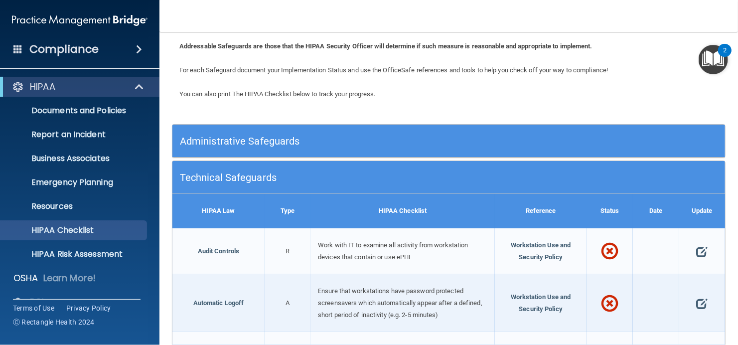
click at [471, 174] on h5 "Technical Safeguards" at bounding box center [380, 177] width 400 height 11
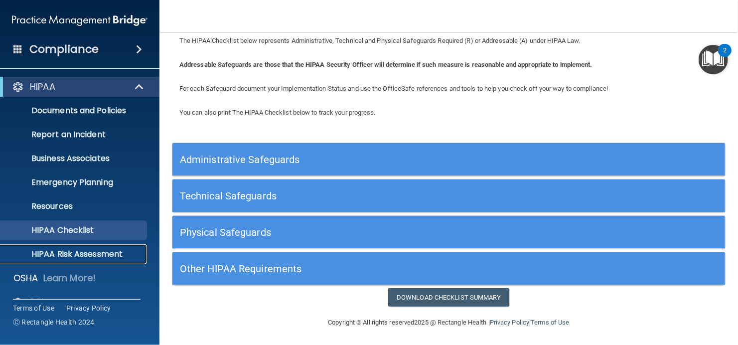
click at [129, 256] on p "HIPAA Risk Assessment" at bounding box center [74, 254] width 136 height 10
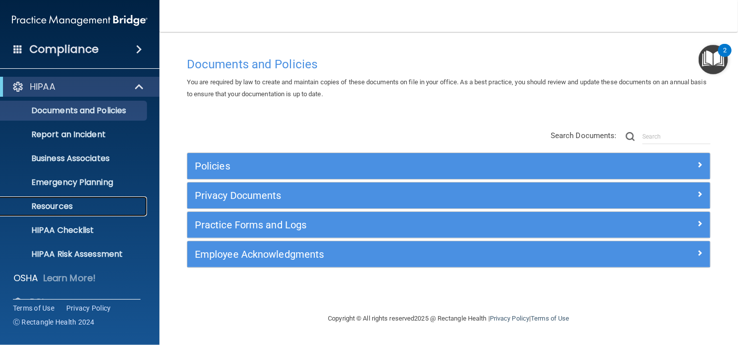
click at [82, 202] on p "Resources" at bounding box center [74, 206] width 136 height 10
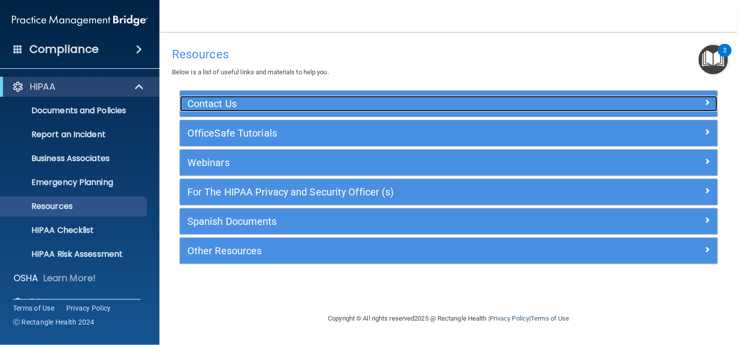
click at [330, 108] on h5 "Contact Us" at bounding box center [381, 103] width 388 height 11
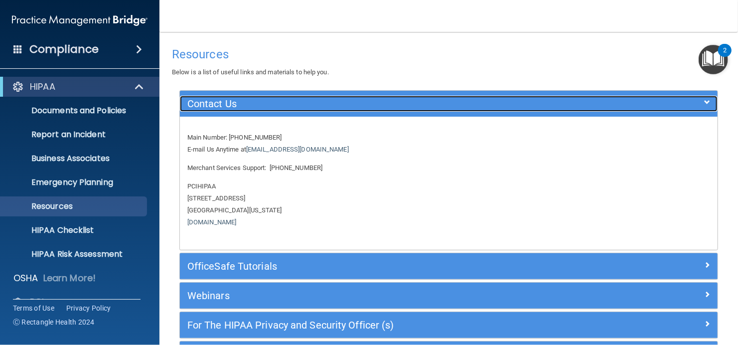
click at [508, 111] on div "Contact Us" at bounding box center [381, 104] width 403 height 16
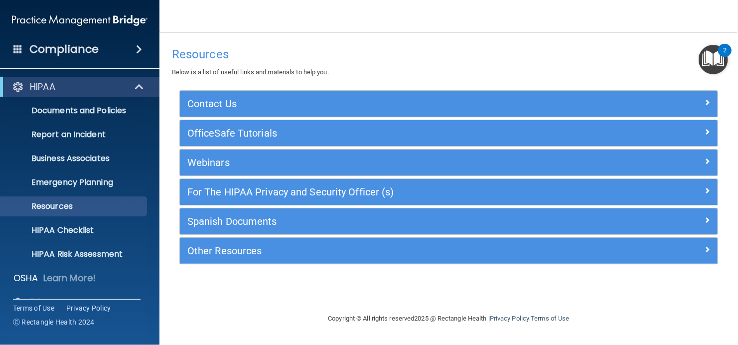
click at [718, 61] on img "Open Resource Center, 2 new notifications" at bounding box center [713, 59] width 29 height 29
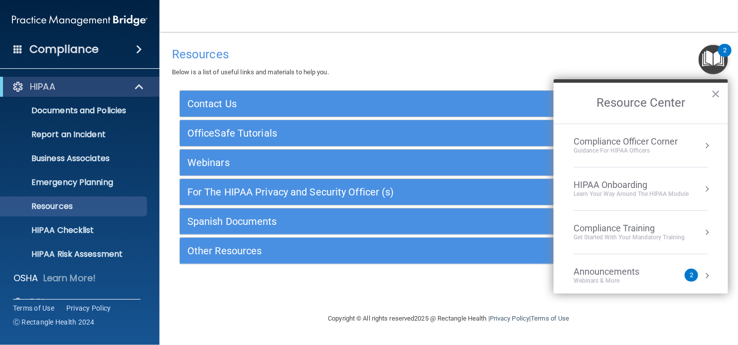
click at [662, 146] on div "Compliance Officer Corner" at bounding box center [626, 141] width 104 height 11
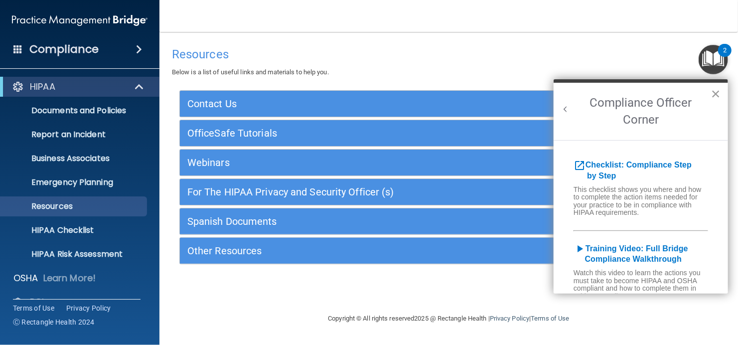
click at [715, 95] on button "×" at bounding box center [715, 94] width 9 height 16
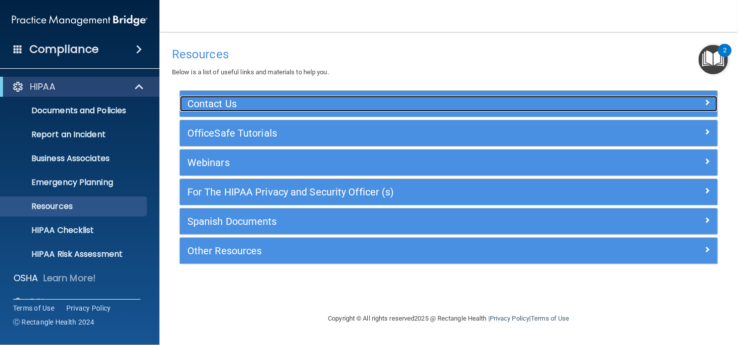
click at [504, 101] on h5 "Contact Us" at bounding box center [381, 103] width 388 height 11
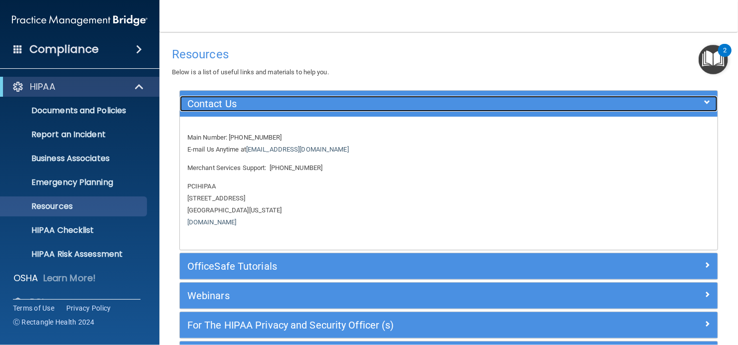
click at [409, 97] on div "Contact Us" at bounding box center [381, 104] width 403 height 16
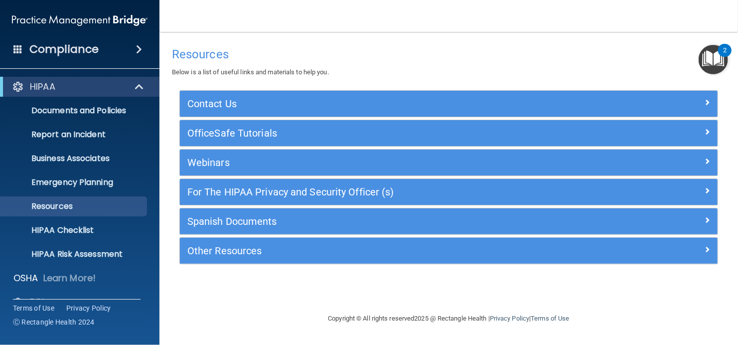
click at [13, 47] on span at bounding box center [17, 48] width 9 height 9
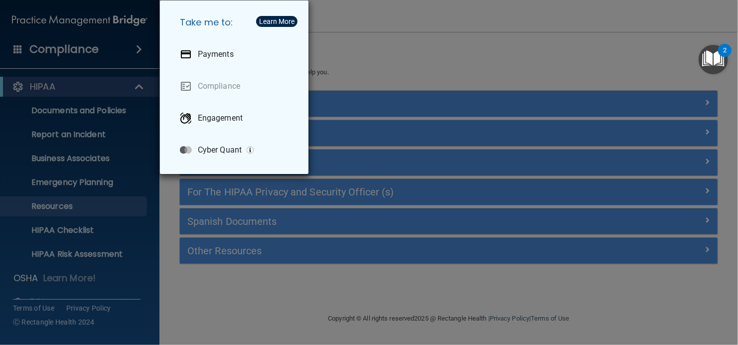
click at [13, 47] on div "Take me to: Payments Compliance Engagement Cyber Quant" at bounding box center [369, 172] width 738 height 345
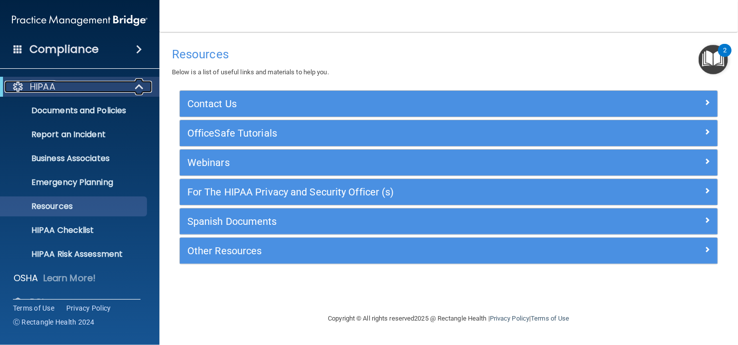
click at [61, 87] on div "HIPAA" at bounding box center [65, 87] width 123 height 12
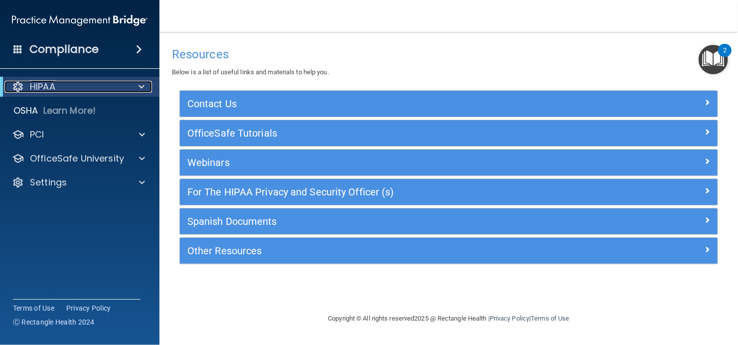
click at [61, 86] on div "HIPAA" at bounding box center [65, 87] width 123 height 12
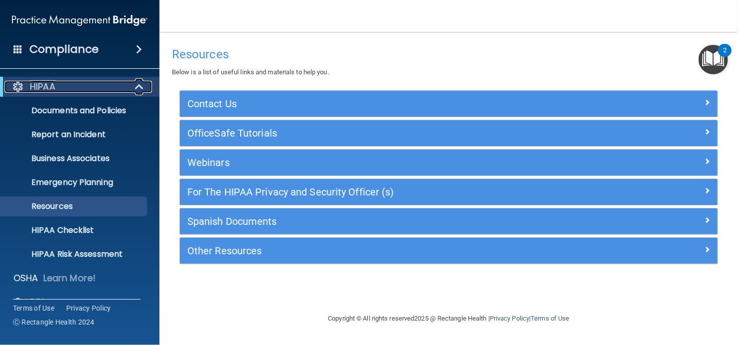
click at [61, 86] on div "HIPAA" at bounding box center [65, 87] width 123 height 12
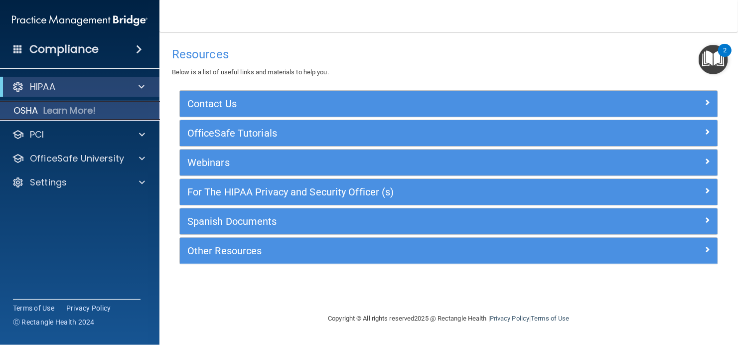
click at [36, 110] on p "OSHA" at bounding box center [25, 111] width 25 height 12
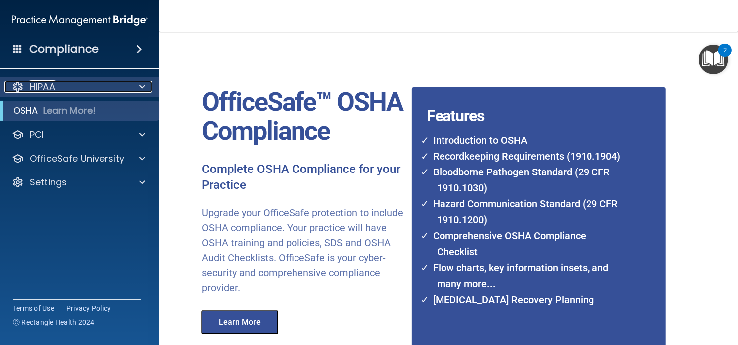
click at [46, 89] on p "HIPAA" at bounding box center [42, 87] width 25 height 12
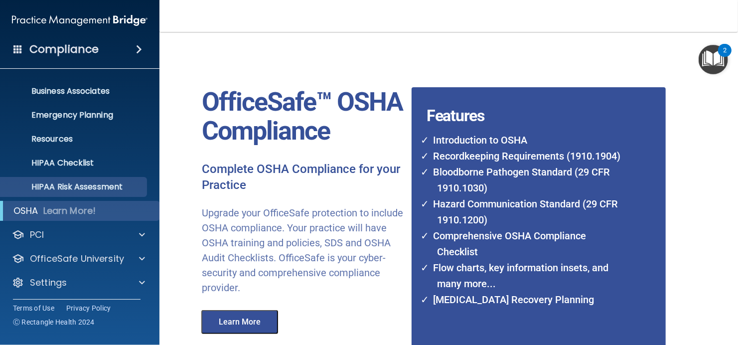
scroll to position [68, 0]
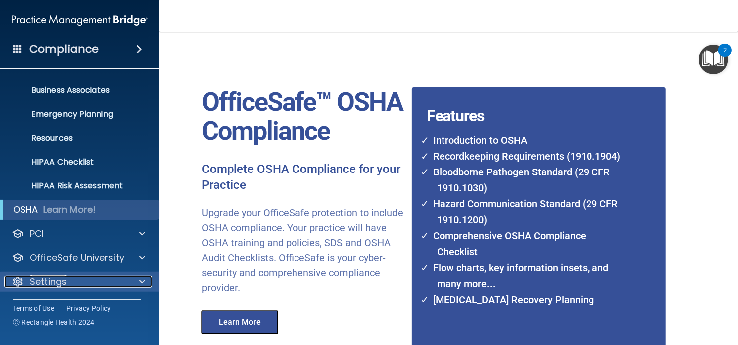
click at [72, 283] on div "Settings" at bounding box center [66, 282] width 124 height 12
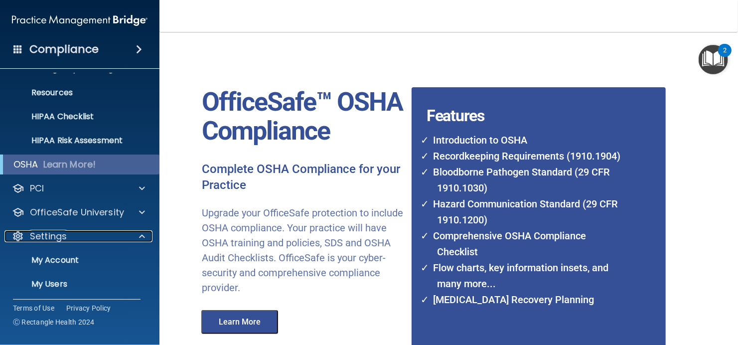
scroll to position [164, 0]
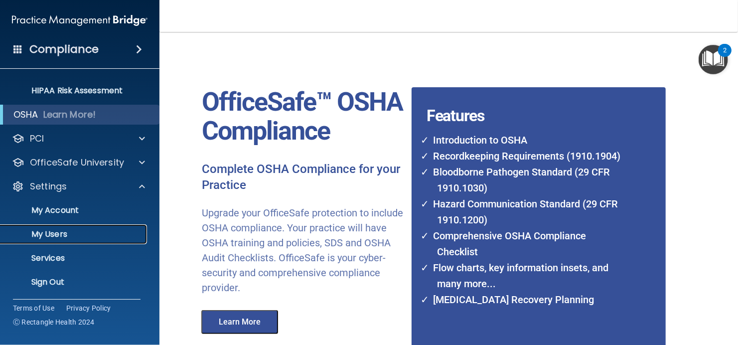
click at [81, 234] on p "My Users" at bounding box center [74, 234] width 136 height 10
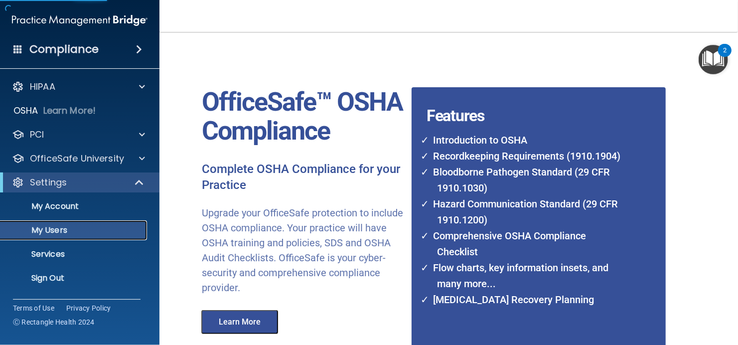
select select "20"
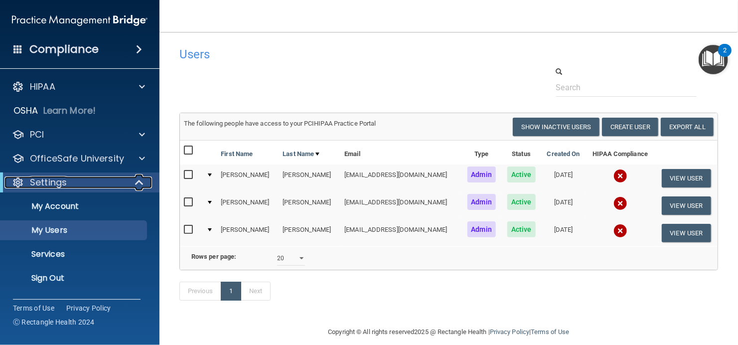
click at [55, 182] on p "Settings" at bounding box center [48, 182] width 37 height 12
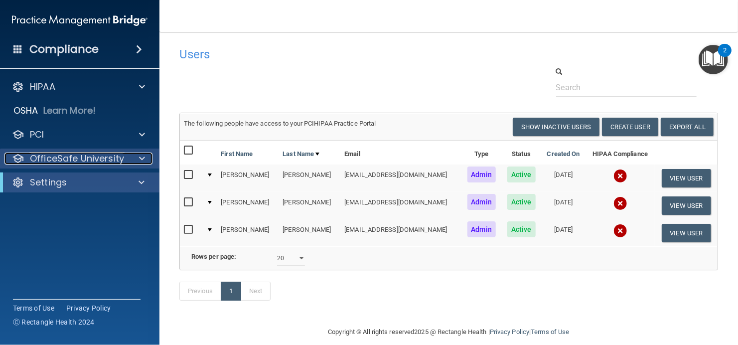
click at [68, 160] on p "OfficeSafe University" at bounding box center [77, 159] width 94 height 12
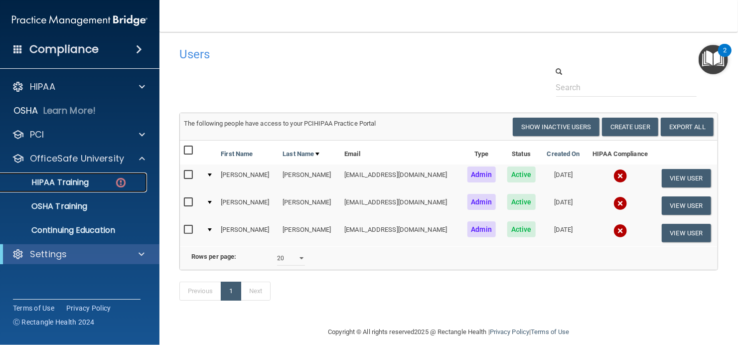
click at [98, 179] on div "HIPAA Training" at bounding box center [74, 182] width 136 height 10
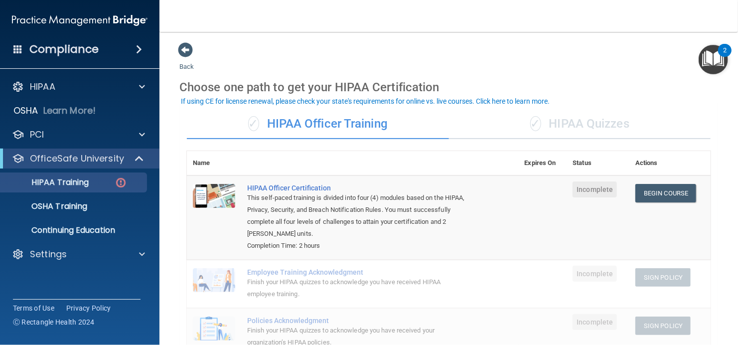
click at [542, 124] on div "✓ HIPAA Quizzes" at bounding box center [580, 124] width 262 height 30
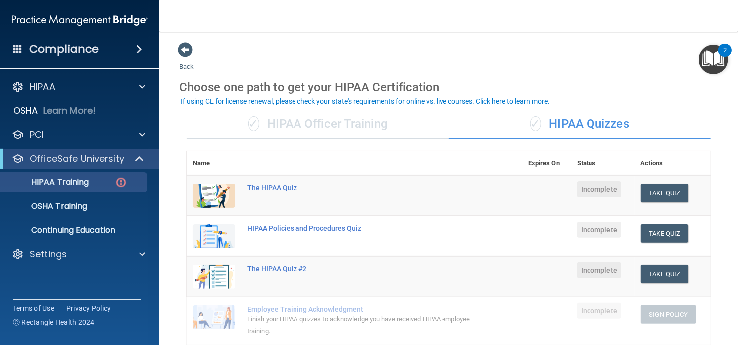
click at [344, 123] on div "✓ HIPAA Officer Training" at bounding box center [318, 124] width 262 height 30
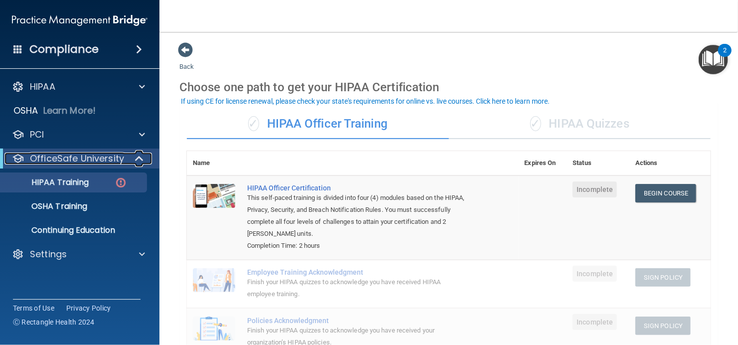
click at [78, 158] on p "OfficeSafe University" at bounding box center [77, 159] width 94 height 12
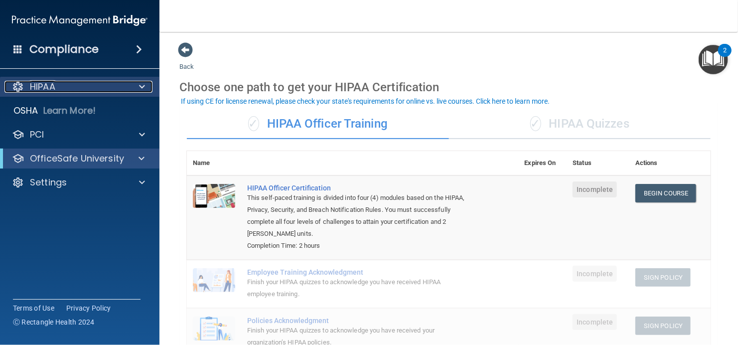
click at [78, 81] on div "HIPAA" at bounding box center [66, 87] width 124 height 12
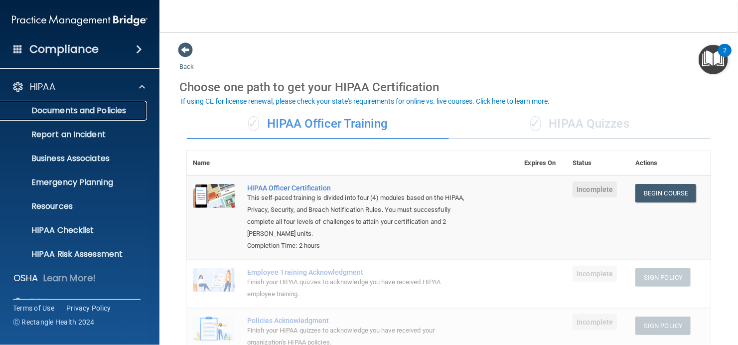
click at [139, 112] on p "Documents and Policies" at bounding box center [74, 111] width 136 height 10
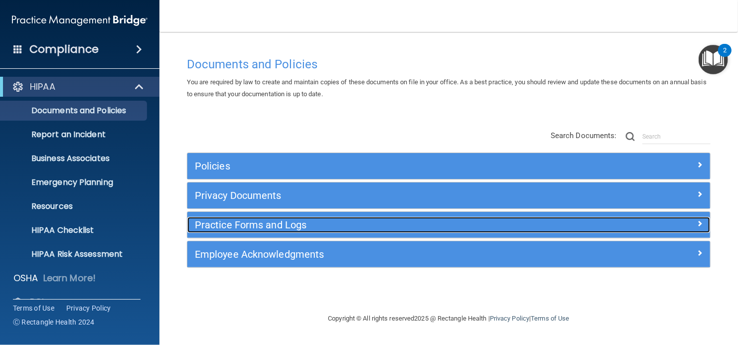
click at [349, 225] on h5 "Practice Forms and Logs" at bounding box center [383, 224] width 377 height 11
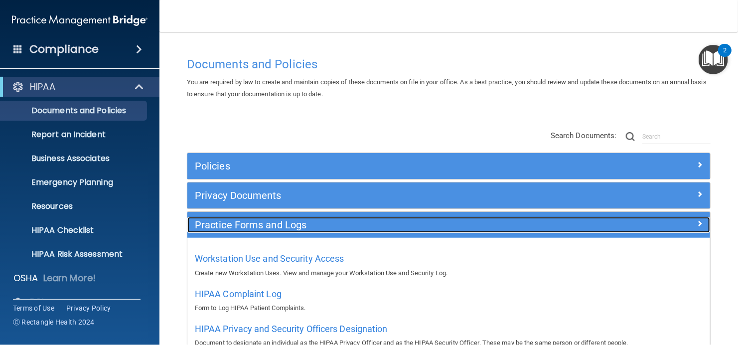
click at [279, 223] on h5 "Practice Forms and Logs" at bounding box center [383, 224] width 377 height 11
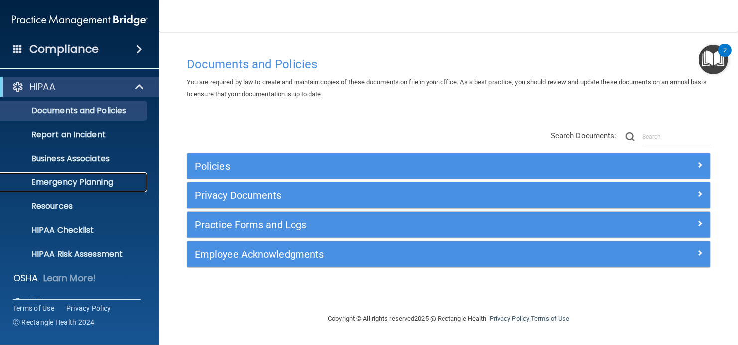
click at [107, 178] on p "Emergency Planning" at bounding box center [74, 182] width 136 height 10
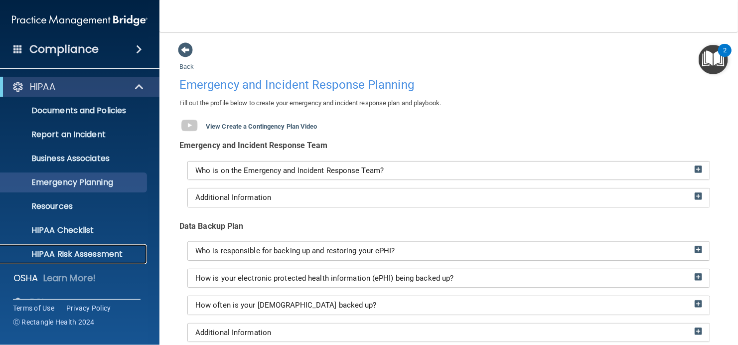
click at [110, 254] on p "HIPAA Risk Assessment" at bounding box center [74, 254] width 136 height 10
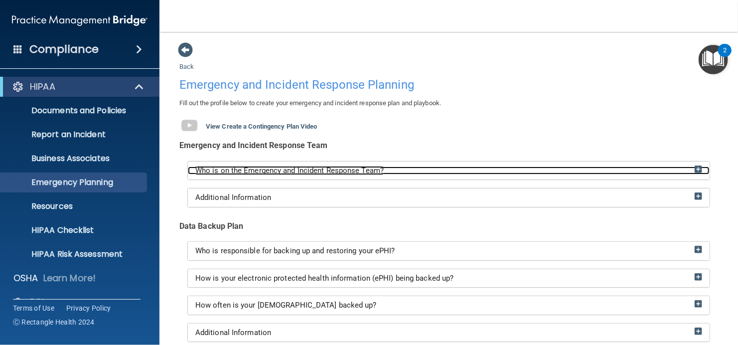
click at [695, 168] on img at bounding box center [698, 169] width 7 height 7
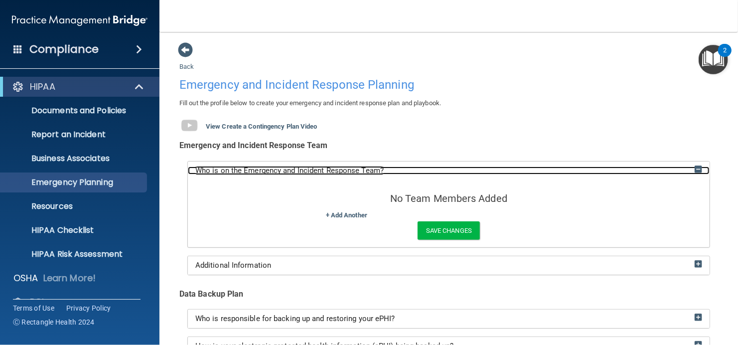
click at [695, 168] on img at bounding box center [698, 169] width 7 height 7
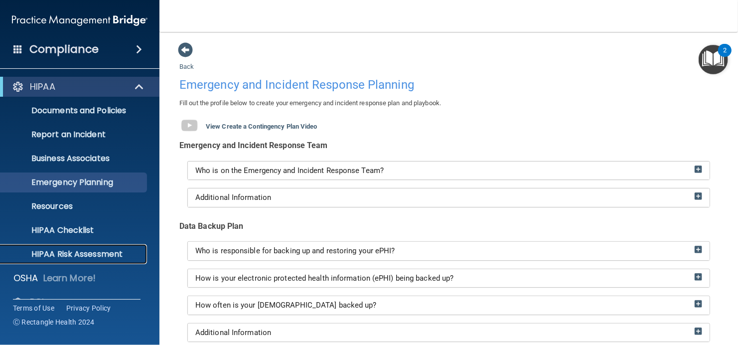
click at [136, 254] on p "HIPAA Risk Assessment" at bounding box center [74, 254] width 136 height 10
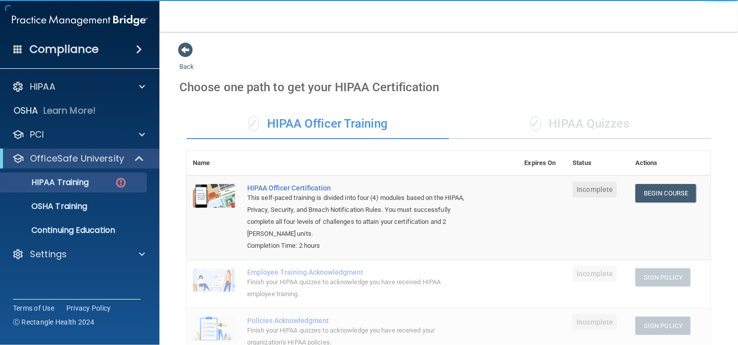
click at [580, 123] on div "✓ HIPAA Quizzes" at bounding box center [580, 124] width 262 height 30
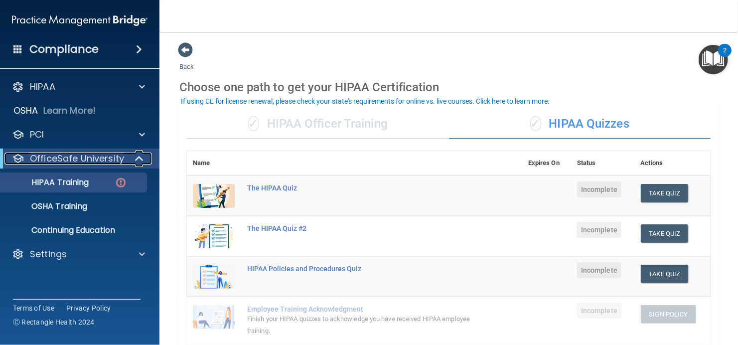
click at [89, 160] on p "OfficeSafe University" at bounding box center [77, 159] width 94 height 12
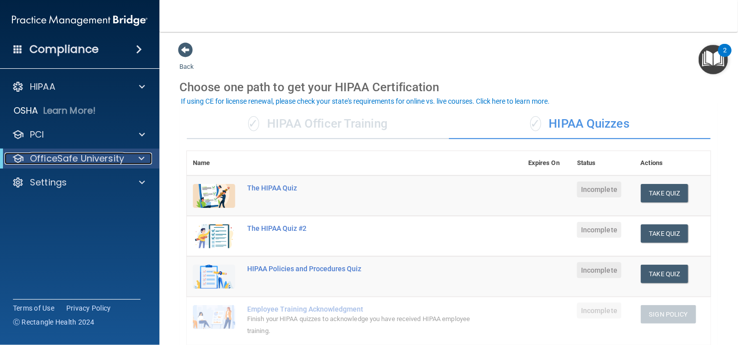
click at [73, 160] on p "OfficeSafe University" at bounding box center [77, 159] width 94 height 12
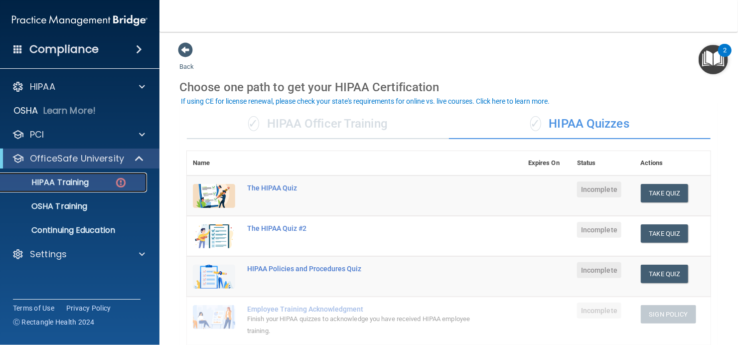
click at [66, 178] on p "HIPAA Training" at bounding box center [47, 182] width 82 height 10
click at [336, 121] on div "✓ HIPAA Officer Training" at bounding box center [318, 124] width 262 height 30
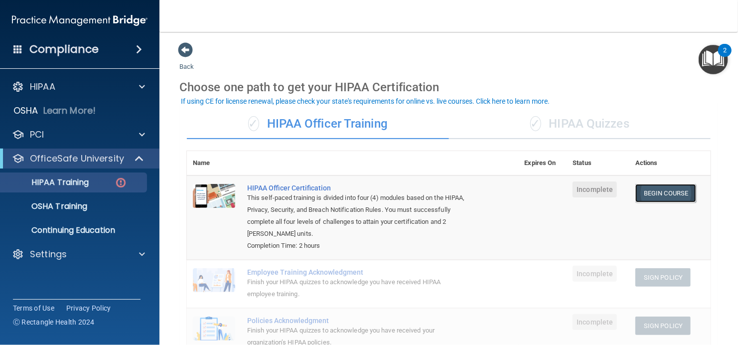
click at [650, 192] on link "Begin Course" at bounding box center [666, 193] width 61 height 18
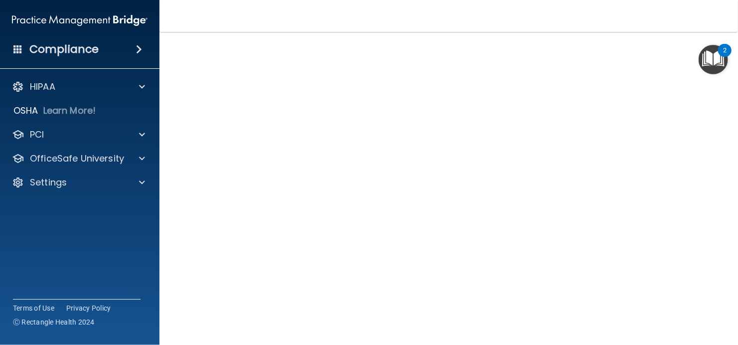
scroll to position [22, 0]
